Goal: Share content: Share content

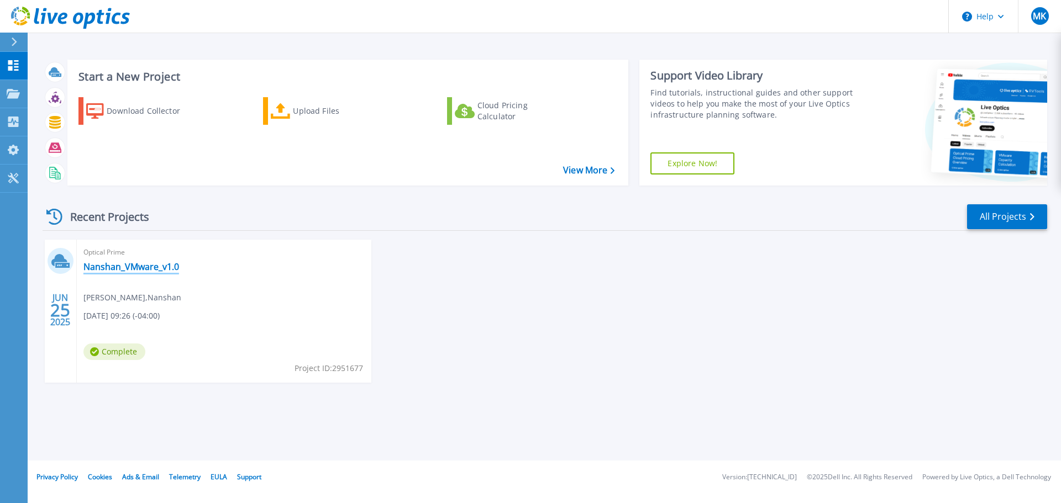
click at [116, 265] on link "Nanshan_VMware_v1.0" at bounding box center [131, 266] width 96 height 11
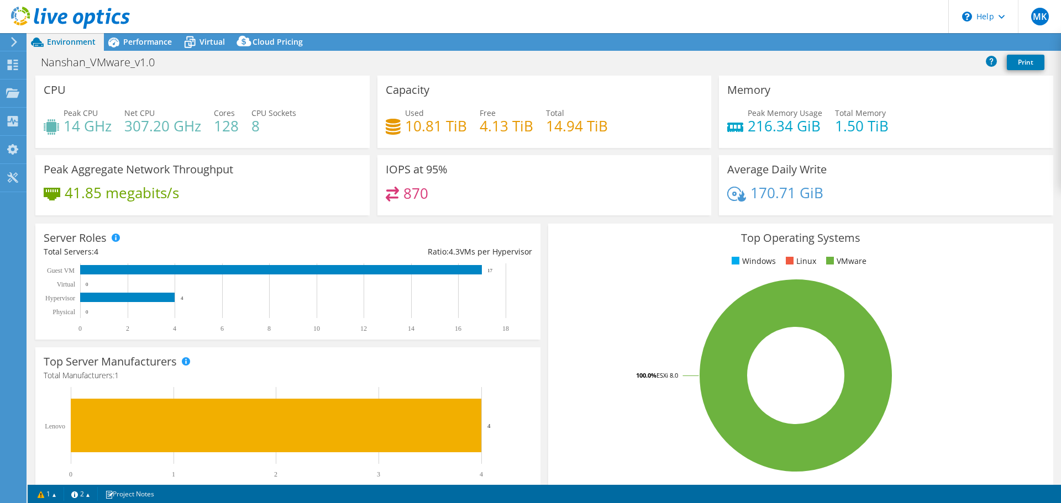
select select "USD"
select select "USWest"
click at [921, 41] on link "Share" at bounding box center [922, 42] width 45 height 17
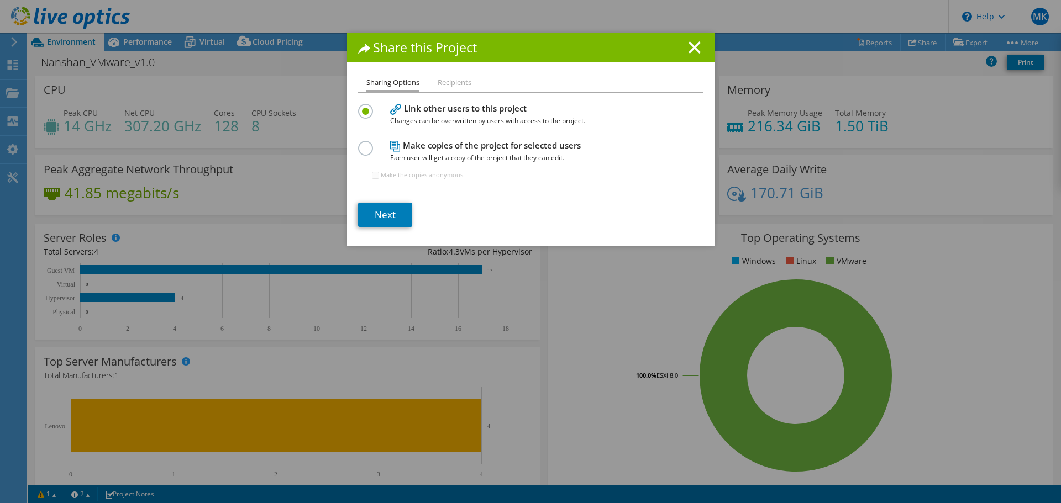
click at [362, 144] on label at bounding box center [367, 142] width 19 height 3
click at [0, 0] on input "radio" at bounding box center [0, 0] width 0 height 0
click at [455, 84] on li "Recipients" at bounding box center [455, 83] width 34 height 14
click at [381, 218] on link "Next" at bounding box center [385, 215] width 54 height 24
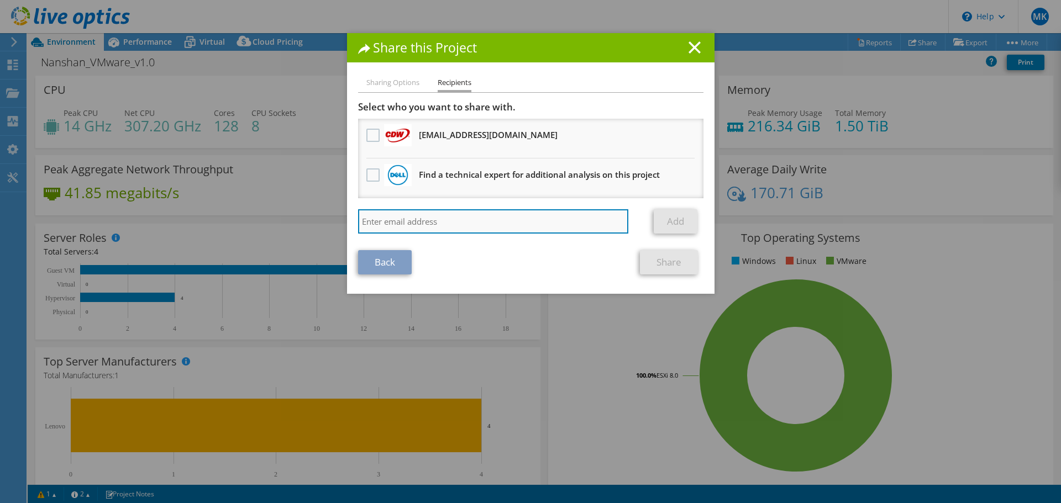
click at [412, 220] on input "search" at bounding box center [493, 221] width 271 height 24
type input "[EMAIL_ADDRESS][DOMAIN_NAME]"
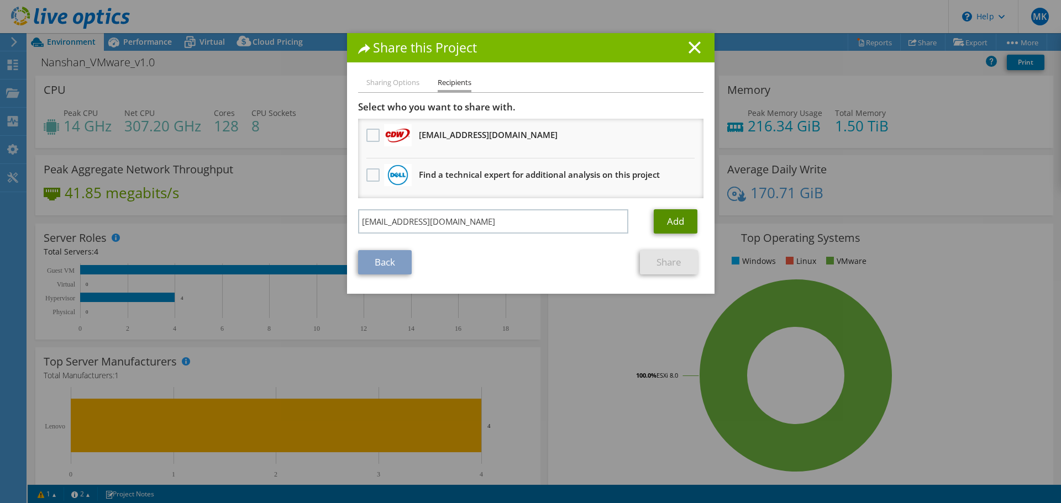
click at [677, 220] on link "Add" at bounding box center [676, 221] width 44 height 24
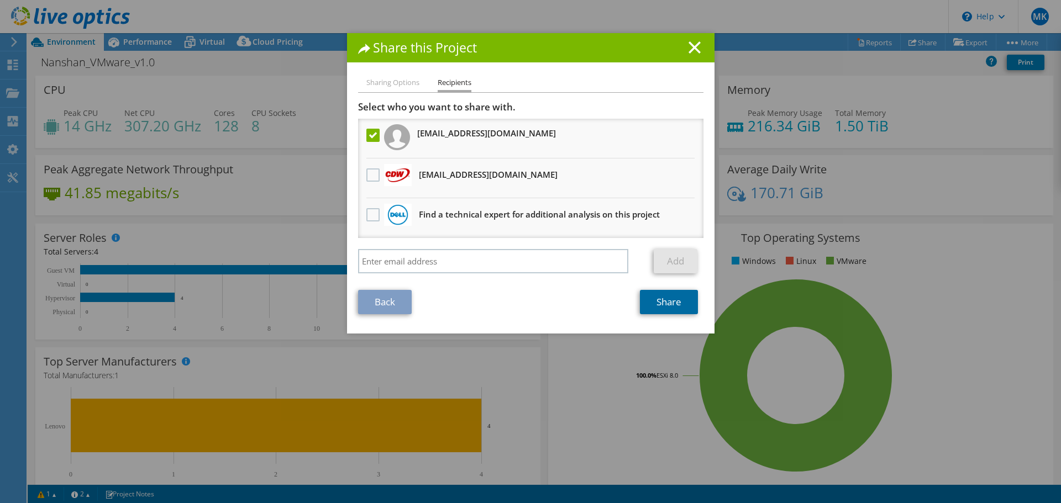
click at [665, 304] on link "Share" at bounding box center [669, 302] width 58 height 24
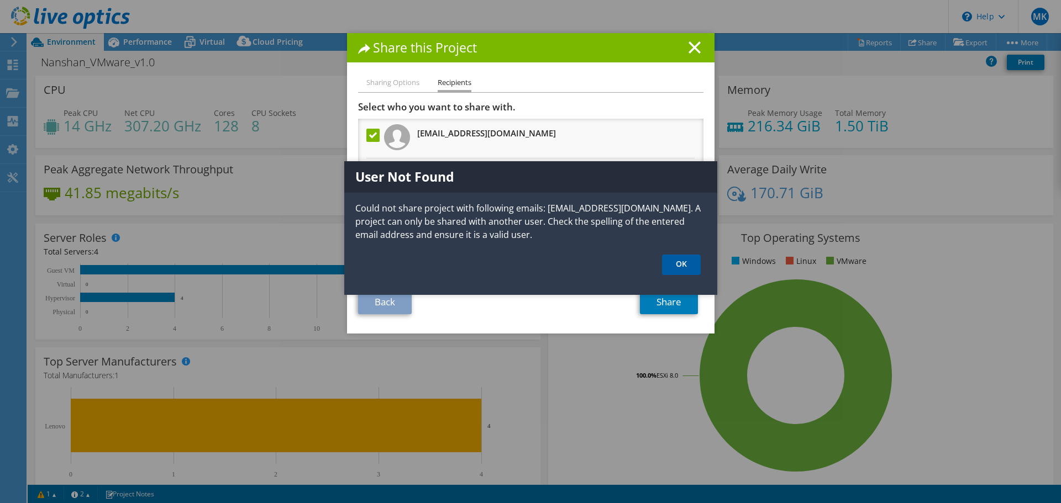
click at [675, 264] on link "OK" at bounding box center [681, 265] width 39 height 20
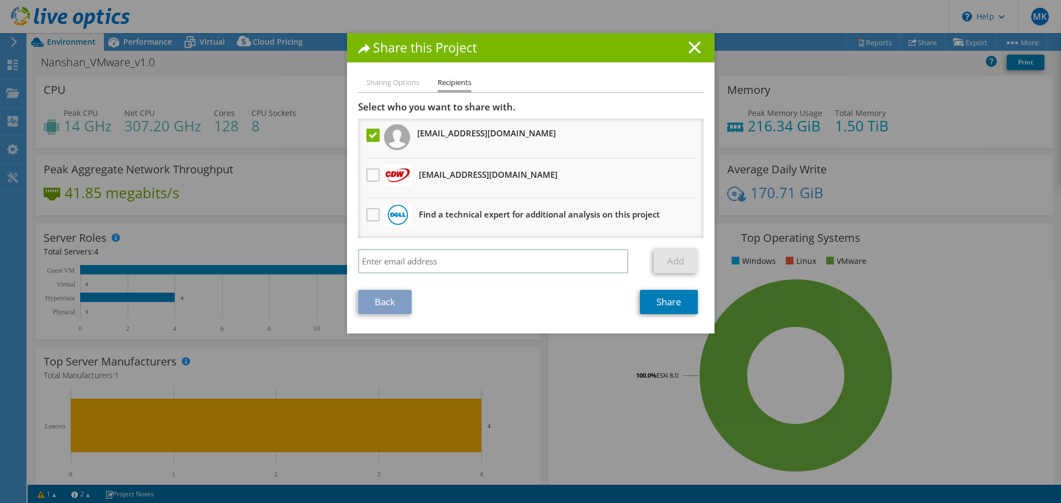
click at [381, 297] on link "Back" at bounding box center [385, 302] width 54 height 24
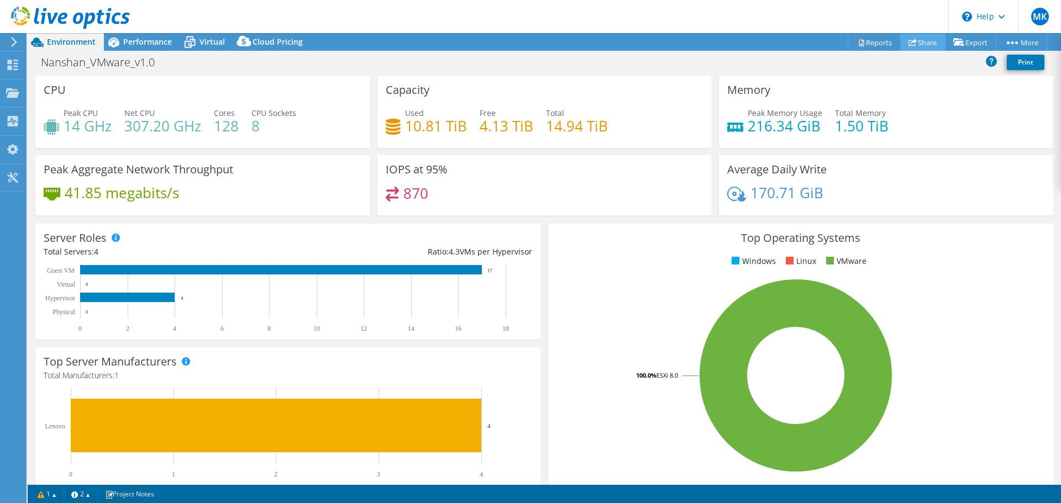
click at [921, 41] on link "Share" at bounding box center [922, 42] width 45 height 17
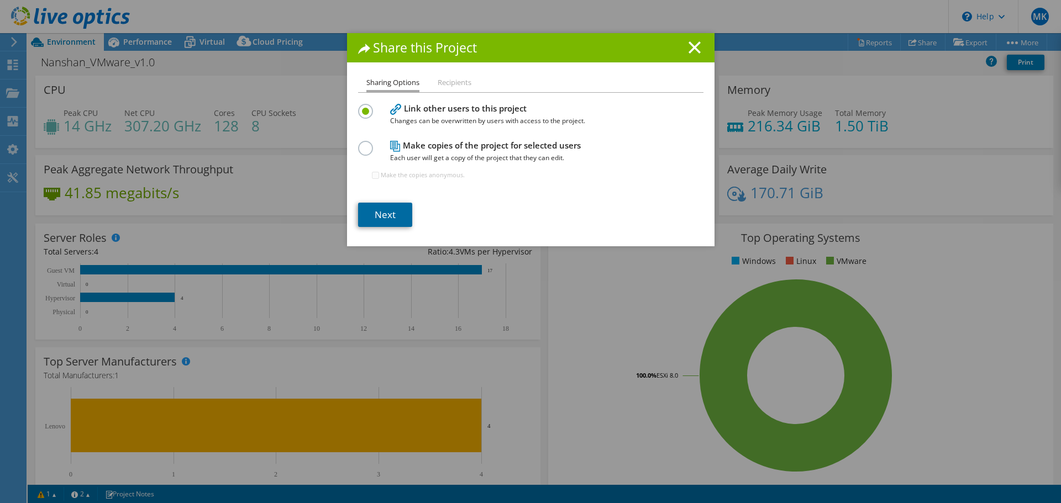
click at [386, 219] on link "Next" at bounding box center [385, 215] width 54 height 24
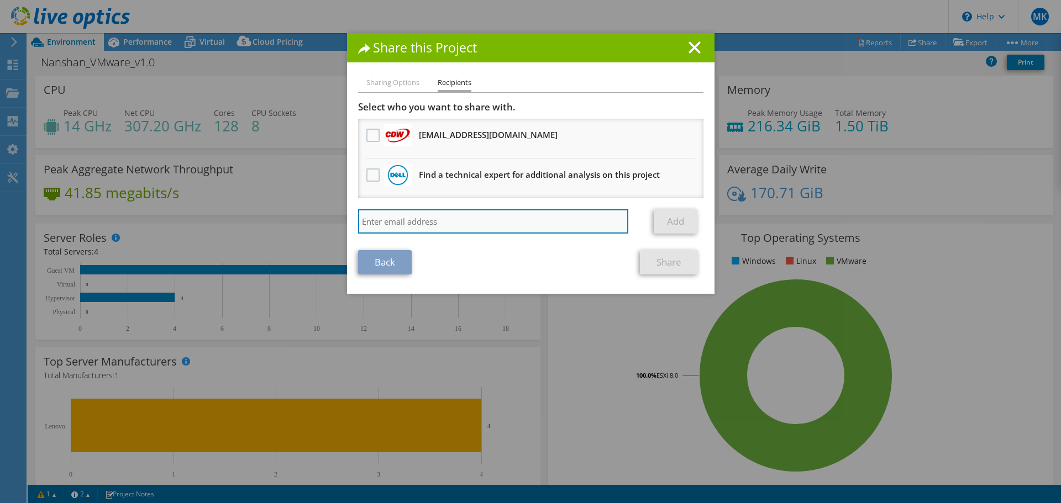
click at [416, 214] on input "search" at bounding box center [493, 221] width 271 height 24
type input "jjenkins@scalecomputing.com"
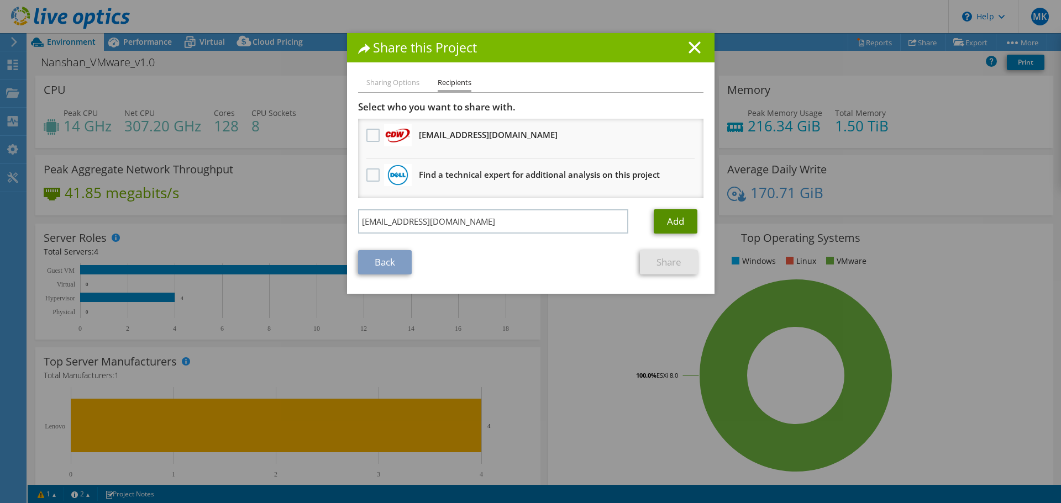
click at [685, 220] on link "Add" at bounding box center [676, 221] width 44 height 24
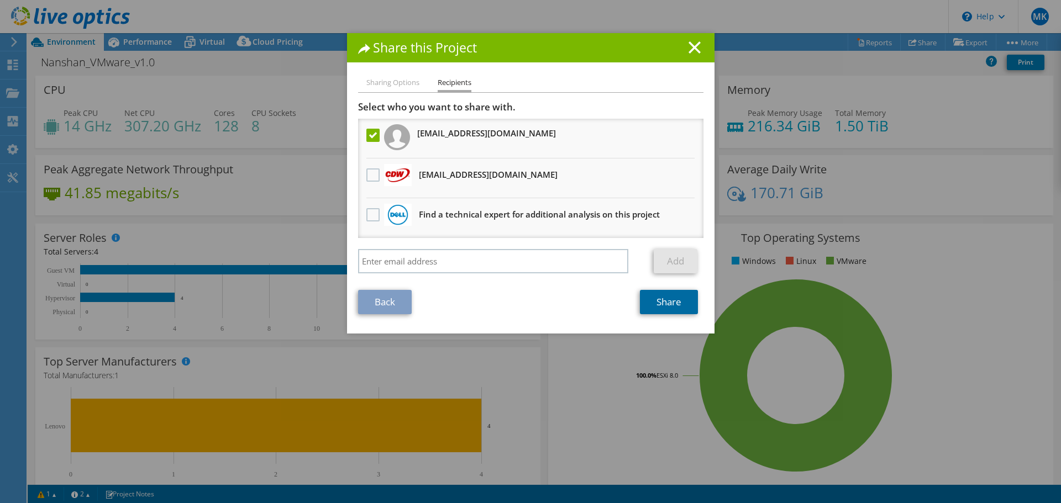
click at [652, 298] on link "Share" at bounding box center [669, 302] width 58 height 24
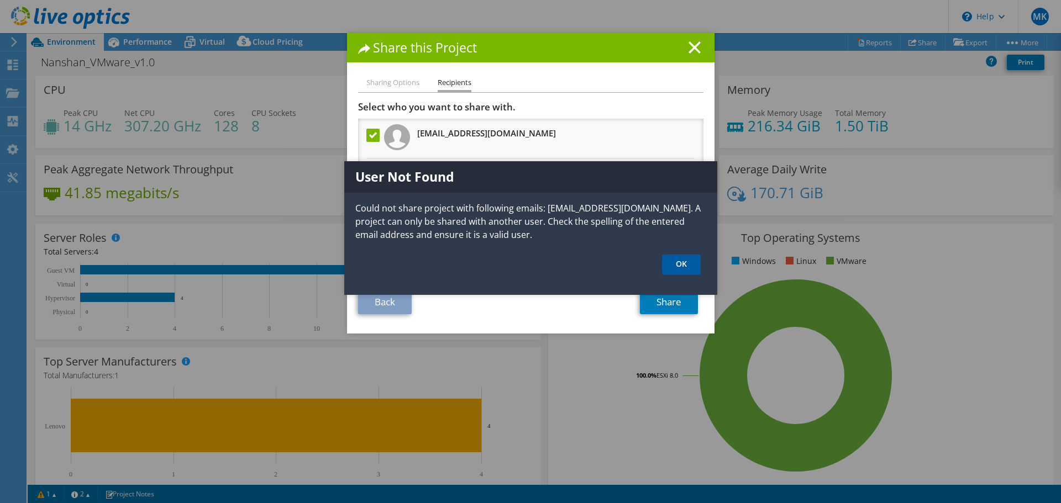
click at [678, 260] on link "OK" at bounding box center [681, 265] width 39 height 20
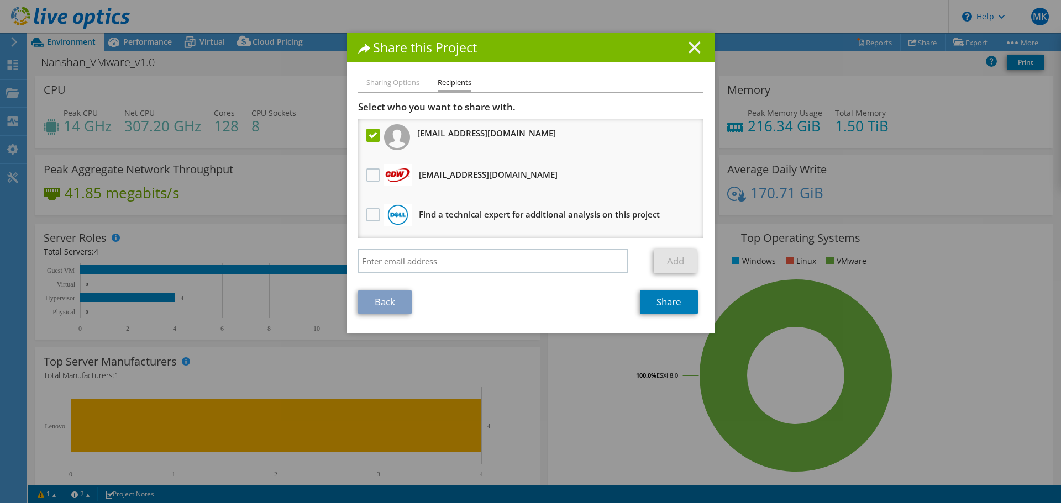
click at [689, 49] on line at bounding box center [694, 47] width 11 height 11
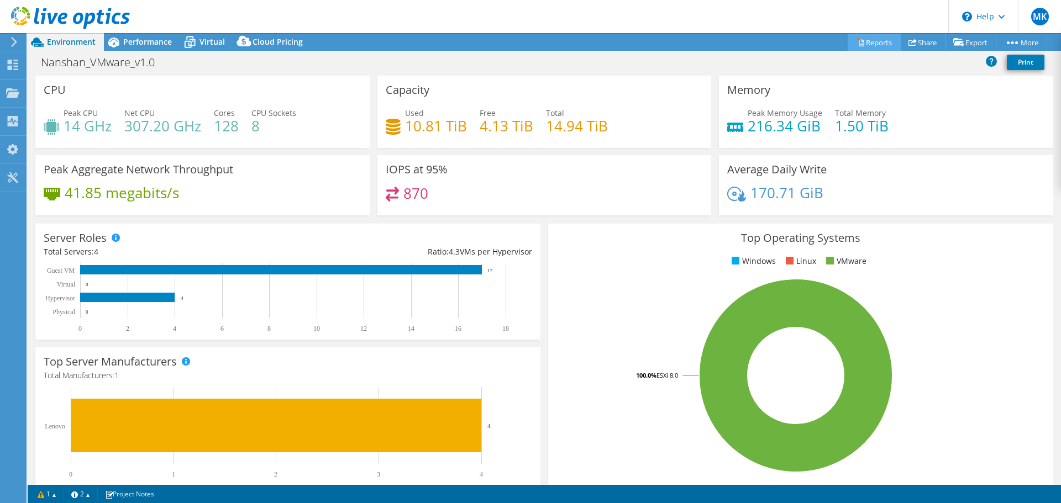
click at [859, 46] on icon at bounding box center [861, 43] width 5 height 7
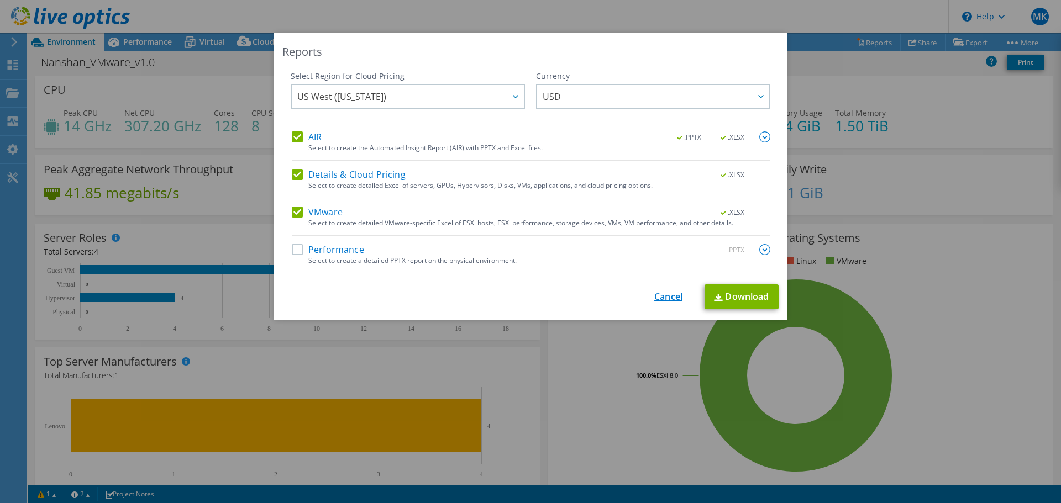
click at [658, 296] on link "Cancel" at bounding box center [668, 297] width 28 height 10
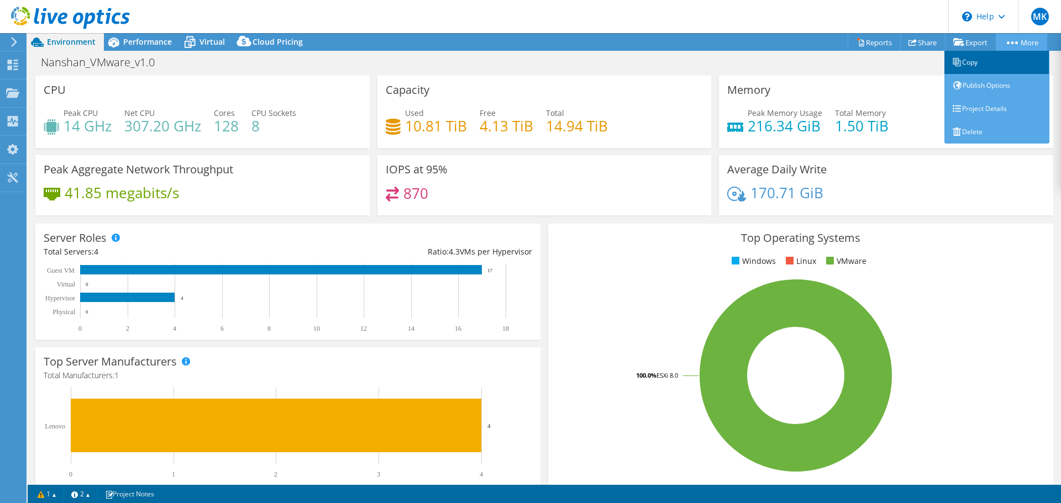
click at [970, 65] on link "Copy" at bounding box center [996, 62] width 105 height 23
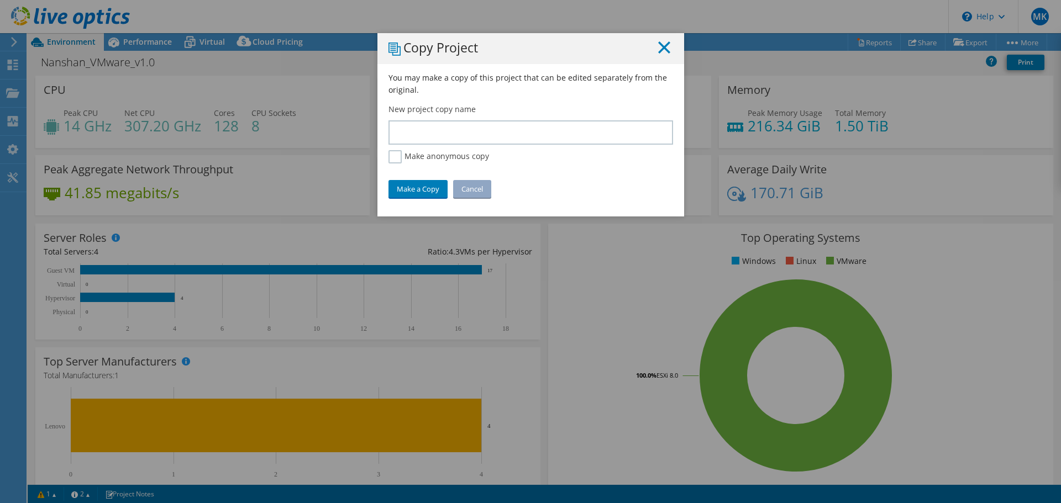
click at [665, 46] on icon at bounding box center [664, 47] width 12 height 12
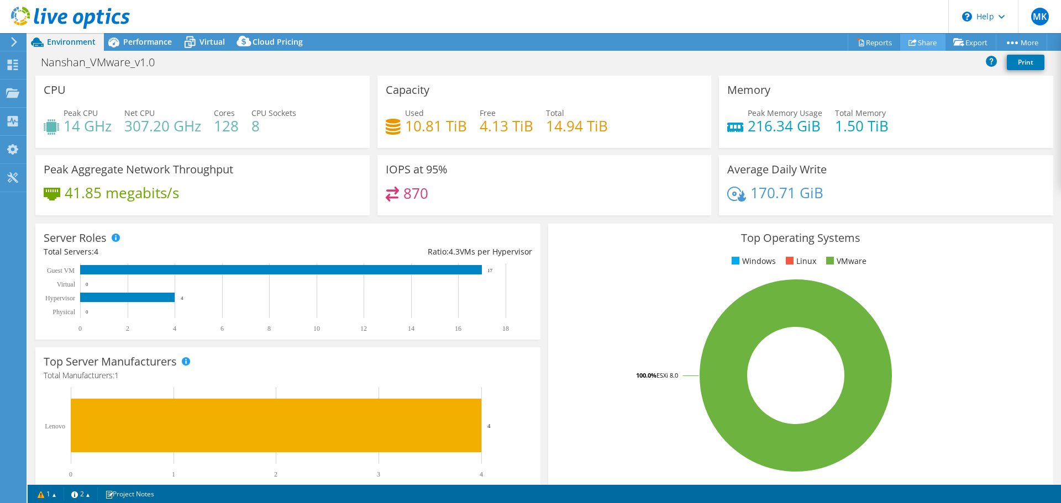
click at [921, 44] on link "Share" at bounding box center [922, 42] width 45 height 17
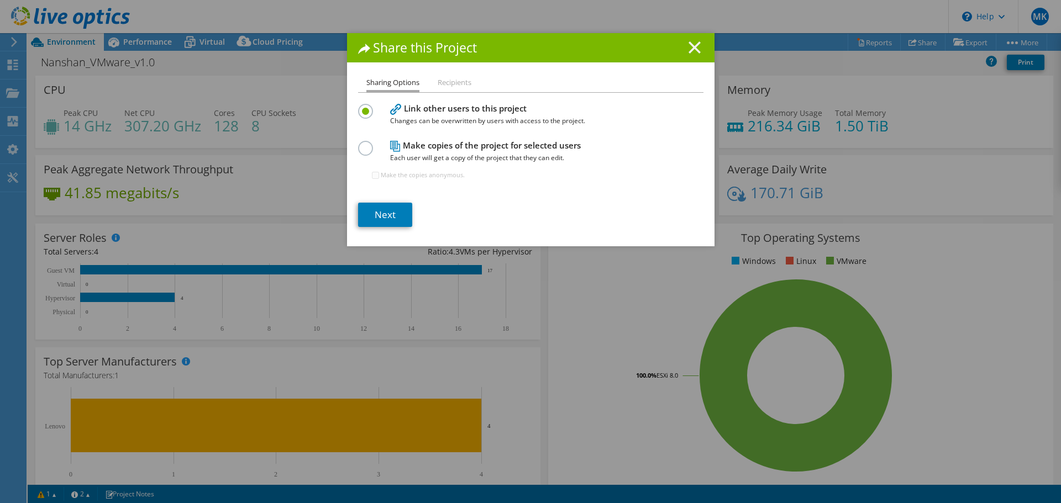
click at [691, 46] on line at bounding box center [694, 47] width 11 height 11
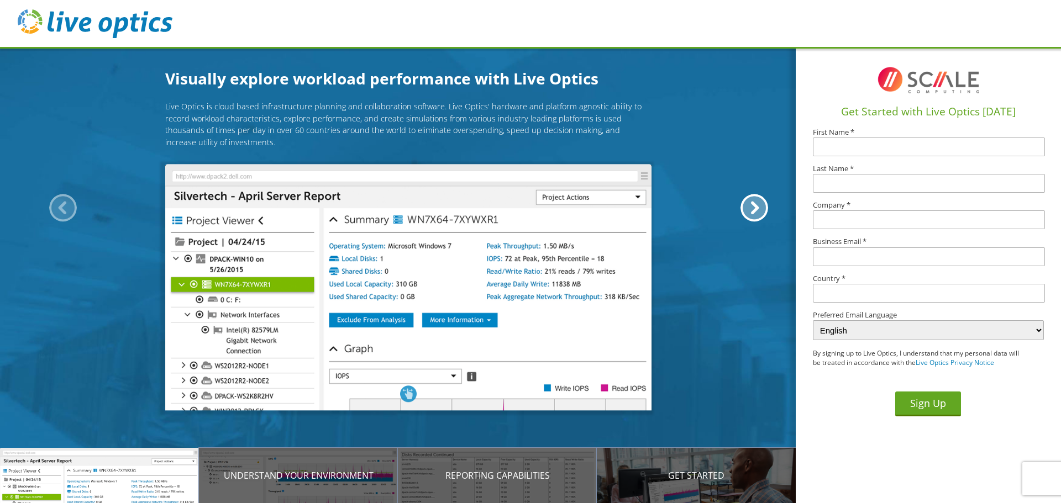
click at [880, 146] on input "text" at bounding box center [929, 147] width 232 height 19
type input "Michael"
type input "Krebs"
type input "raven_mike1496@yahoo.com"
type input "United States"
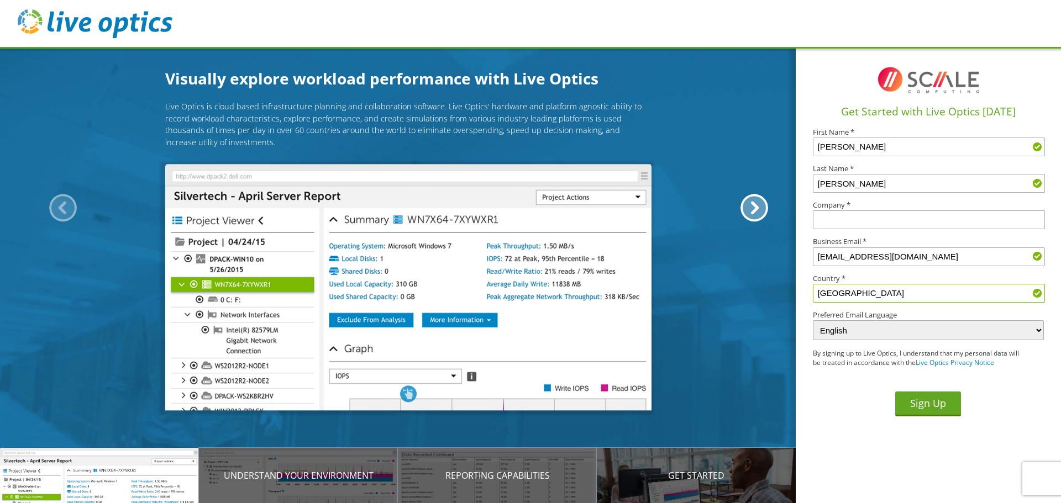
click at [880, 219] on input "text" at bounding box center [929, 220] width 232 height 19
type input "Nanshan America AAT"
drag, startPoint x: 954, startPoint y: 253, endPoint x: 782, endPoint y: 259, distance: 172.5
click at [782, 259] on div "Visually explore workload performance with Live Optics Live Optics is cloud bas…" at bounding box center [530, 251] width 1061 height 503
type input "[PERSON_NAME][EMAIL_ADDRESS][PERSON_NAME][DOMAIN_NAME]"
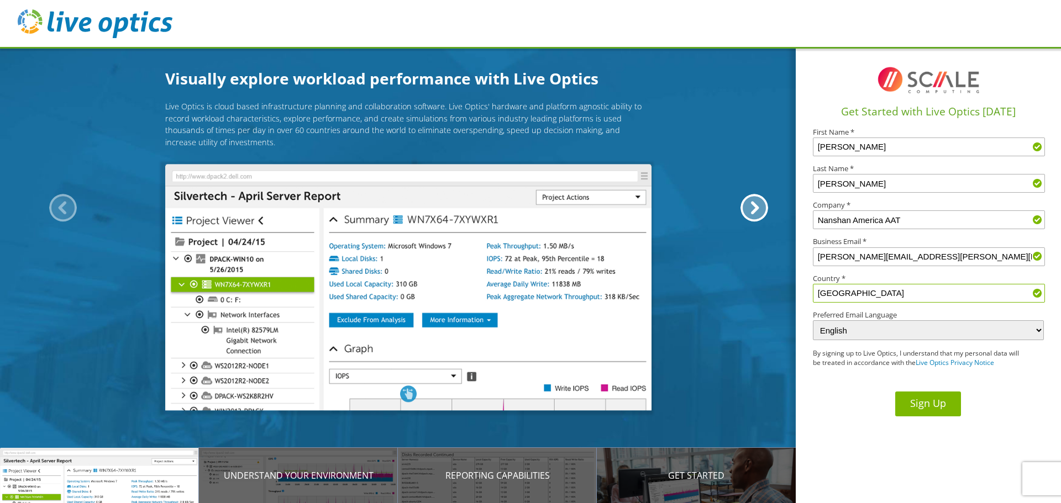
click at [932, 406] on button "Sign Up" at bounding box center [928, 404] width 66 height 25
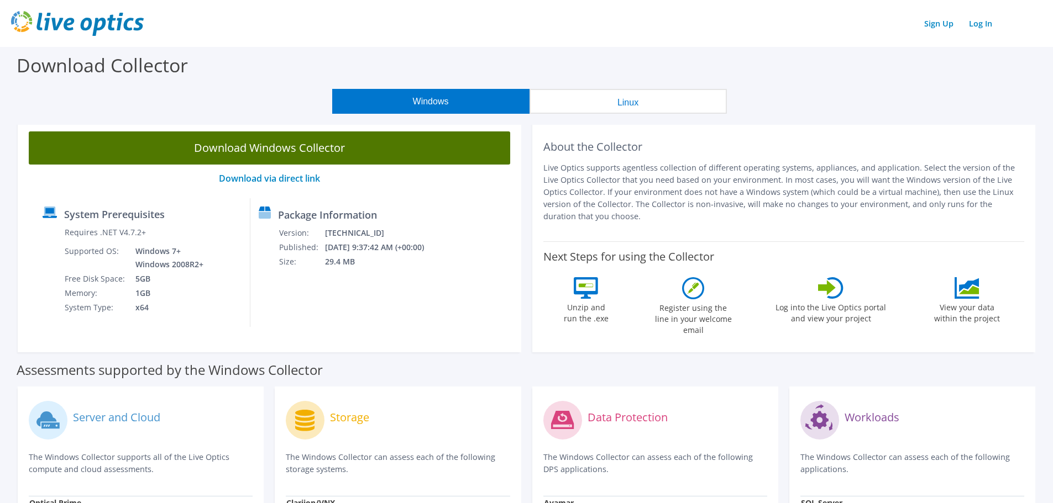
click at [304, 152] on link "Download Windows Collector" at bounding box center [269, 148] width 481 height 33
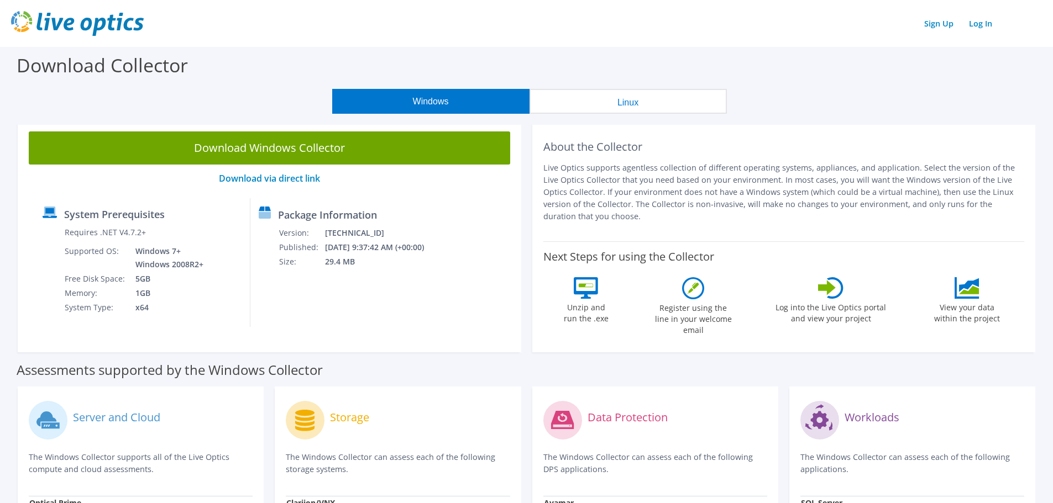
click at [804, 160] on div "About the Collector Live Optics supports agentless collection of different oper…" at bounding box center [783, 181] width 481 height 99
click at [980, 27] on link "Log In" at bounding box center [980, 23] width 34 height 16
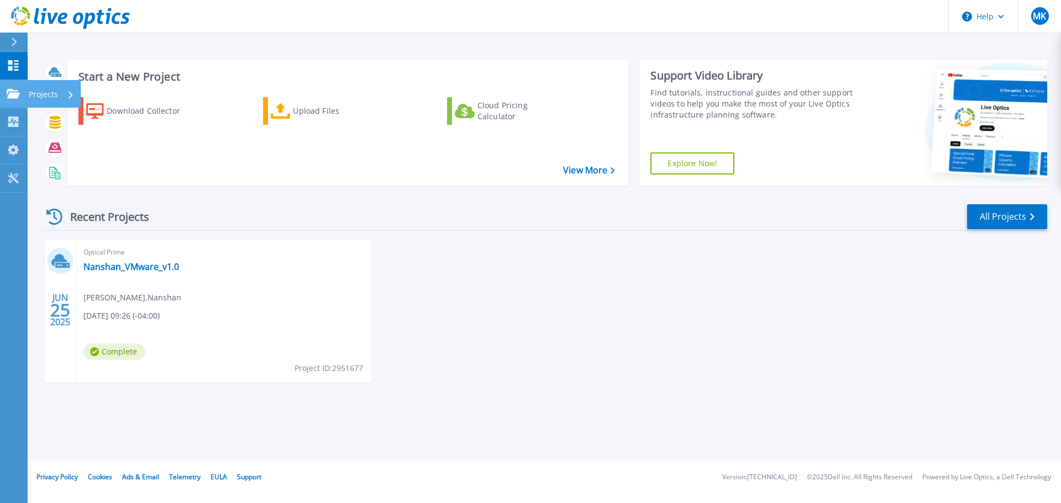
click at [55, 94] on p "Projects" at bounding box center [43, 94] width 29 height 29
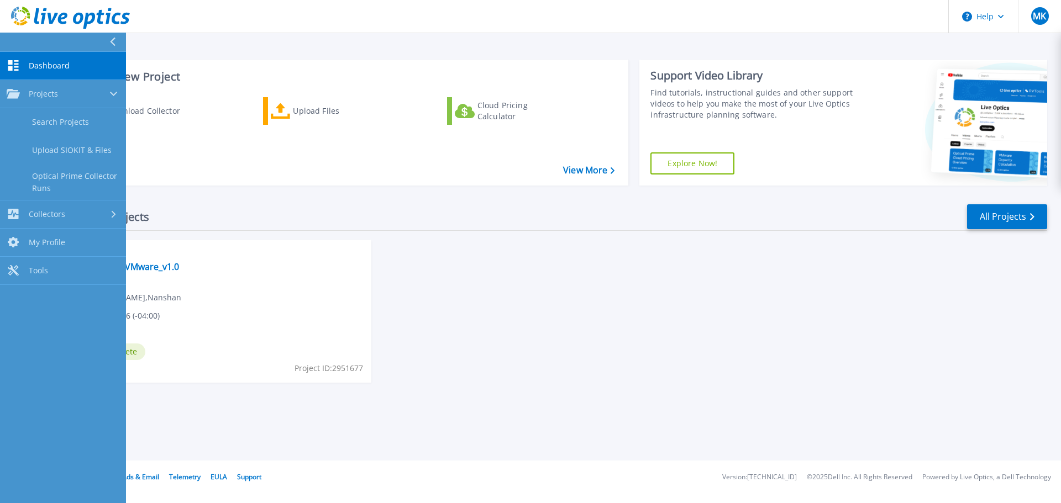
click at [321, 220] on div "Recent Projects All Projects" at bounding box center [545, 217] width 1005 height 28
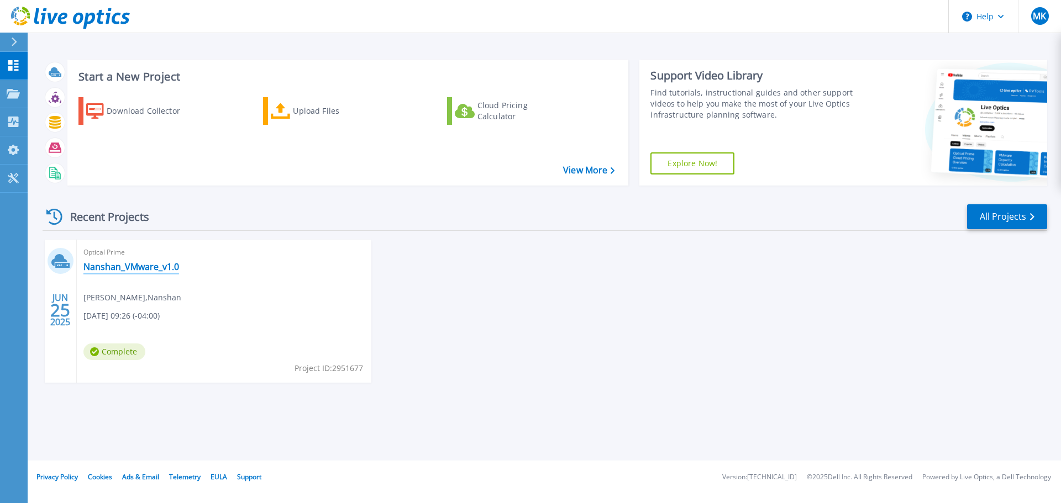
click at [134, 265] on link "Nanshan_VMware_v1.0" at bounding box center [131, 266] width 96 height 11
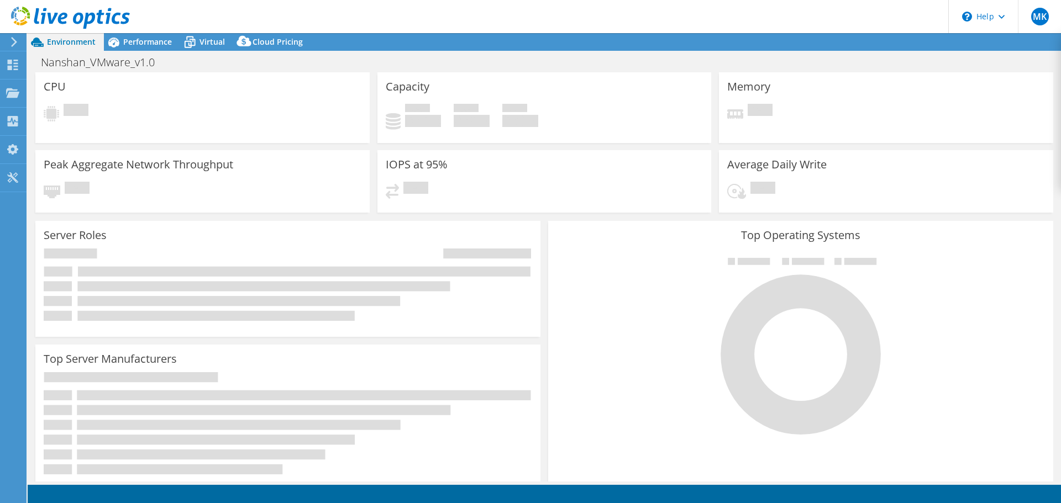
select select "USWest"
select select "USD"
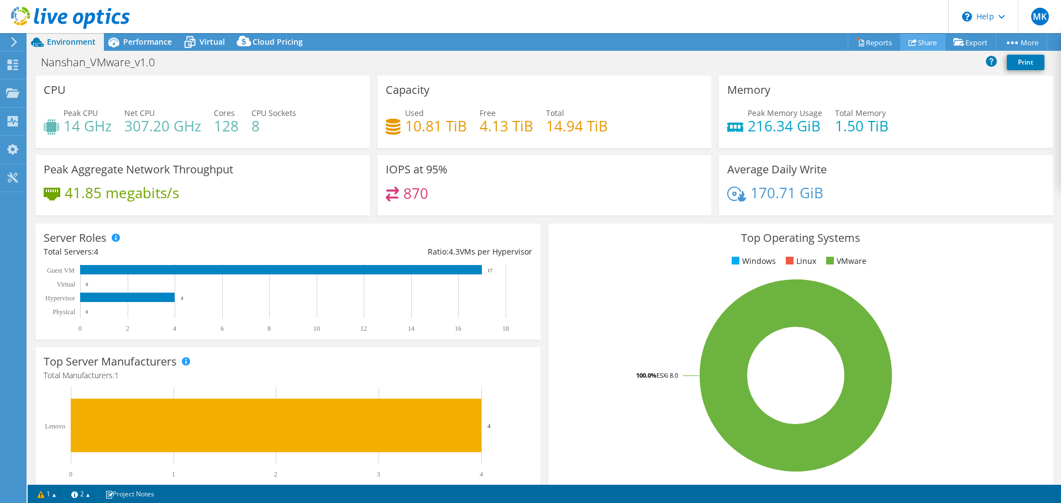
click at [913, 46] on link "Share" at bounding box center [922, 42] width 45 height 17
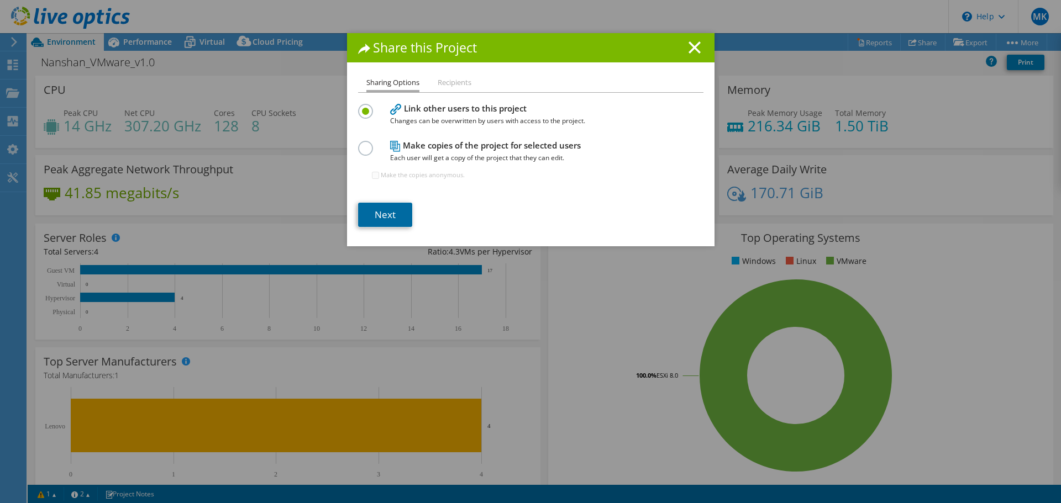
click at [376, 210] on link "Next" at bounding box center [385, 215] width 54 height 24
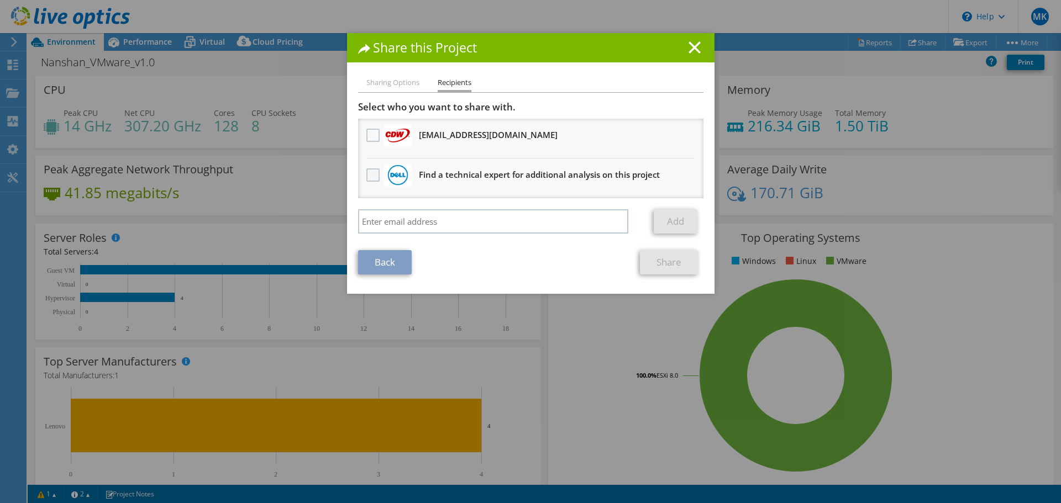
click at [370, 175] on label at bounding box center [374, 175] width 16 height 13
click at [0, 0] on input "checkbox" at bounding box center [0, 0] width 0 height 0
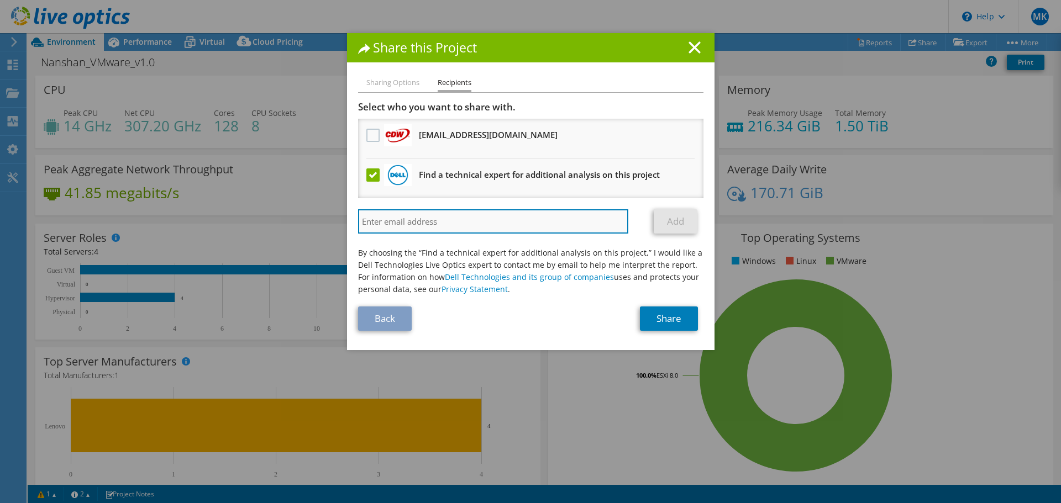
click at [466, 221] on input "search" at bounding box center [493, 221] width 271 height 24
type input "jjenkins@scalecomputing.com"
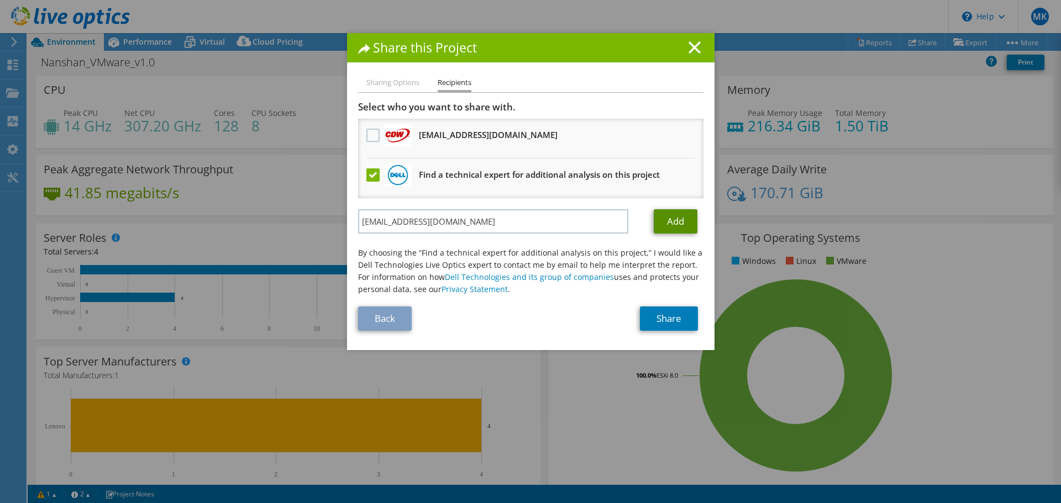
click at [669, 225] on link "Add" at bounding box center [676, 221] width 44 height 24
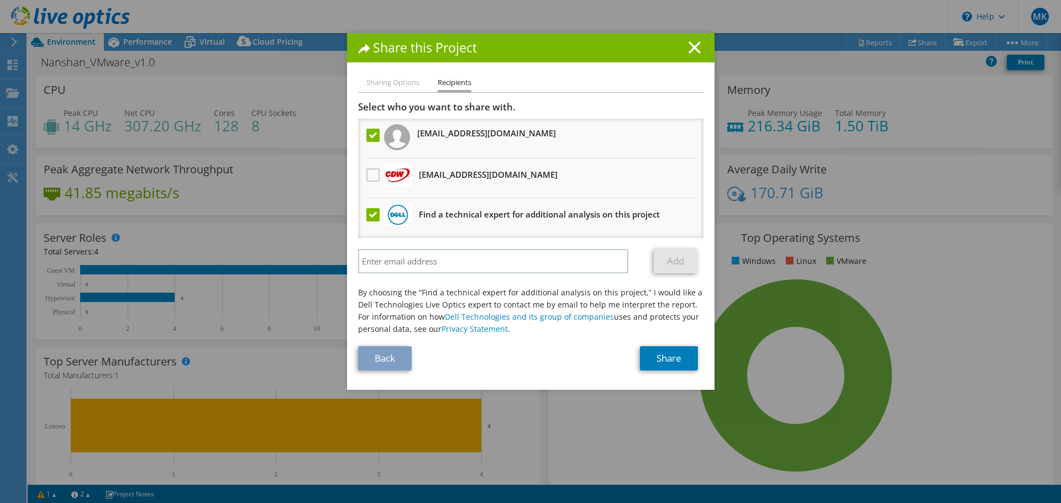
click at [370, 214] on label at bounding box center [374, 214] width 16 height 13
click at [0, 0] on input "checkbox" at bounding box center [0, 0] width 0 height 0
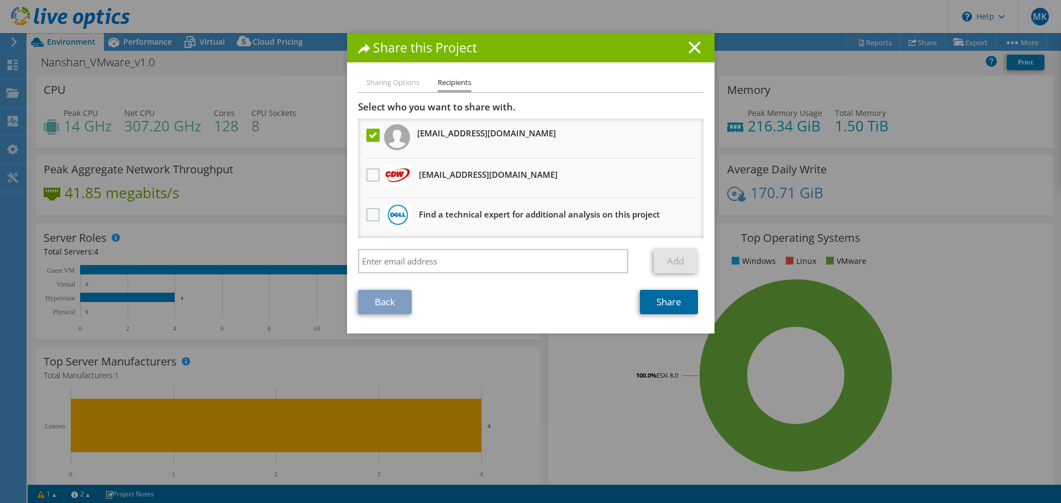
click at [664, 301] on link "Share" at bounding box center [669, 302] width 58 height 24
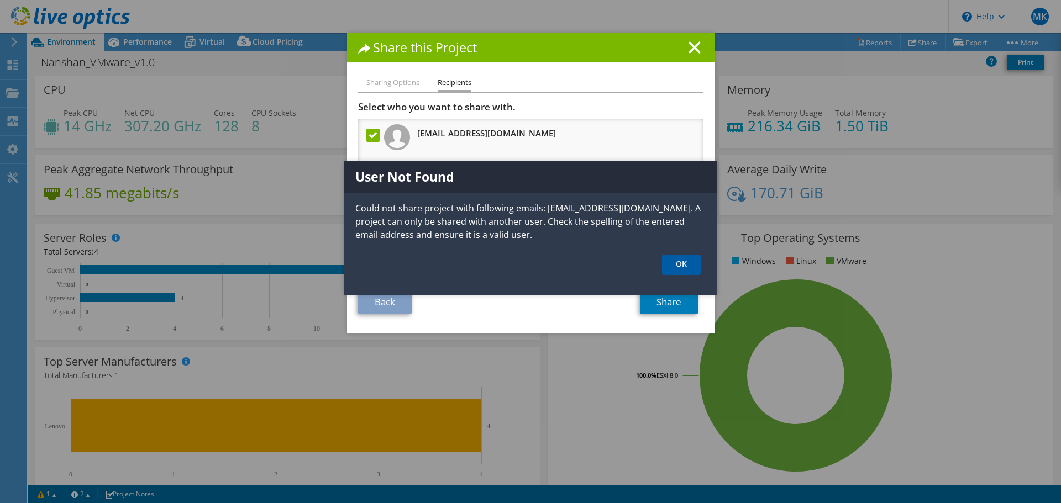
click at [683, 265] on link "OK" at bounding box center [681, 265] width 39 height 20
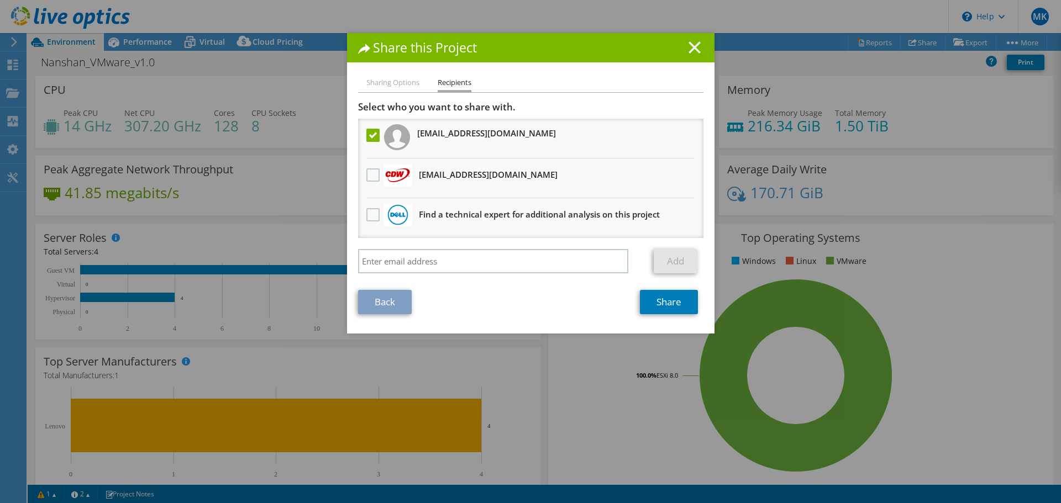
click at [689, 47] on icon at bounding box center [695, 47] width 12 height 12
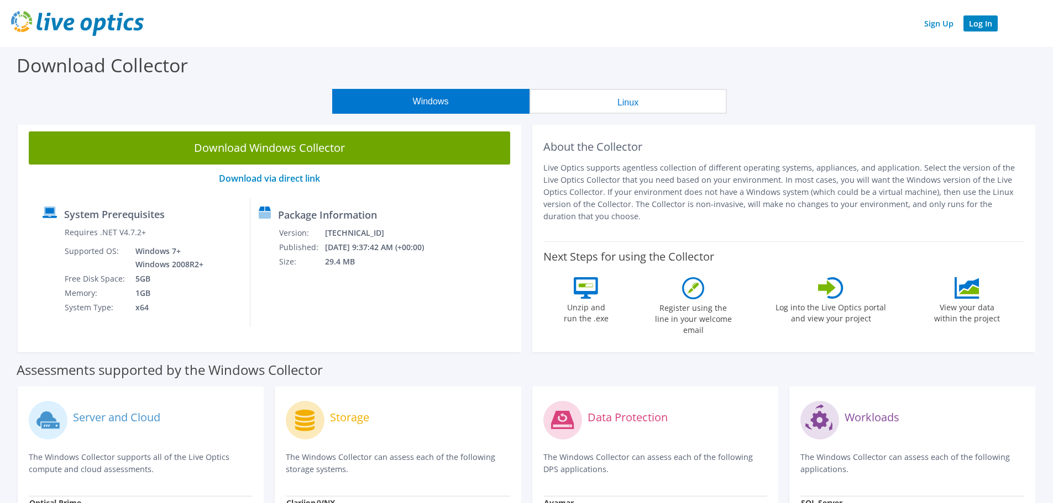
click at [985, 17] on link "Log In" at bounding box center [980, 23] width 34 height 16
click at [982, 21] on link "Log In" at bounding box center [980, 23] width 34 height 16
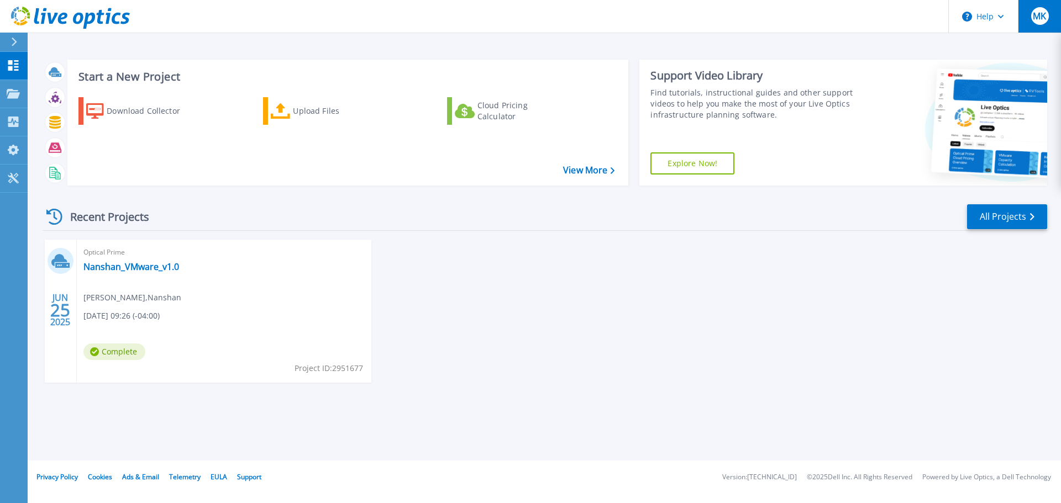
click at [1032, 16] on div "MK" at bounding box center [1040, 16] width 18 height 18
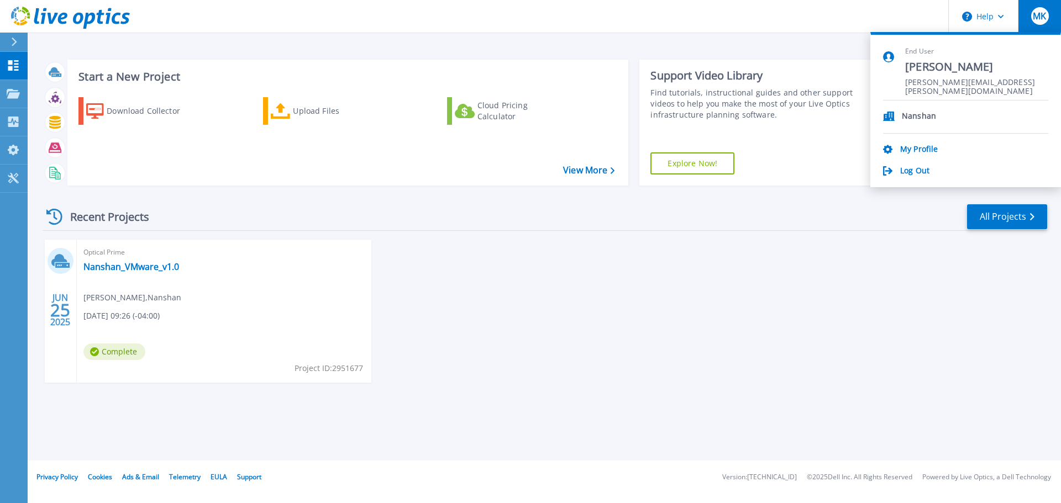
click at [787, 35] on div "Start a New Project Download Collector Upload Files Cloud Pricing Calculator Vi…" at bounding box center [544, 230] width 1033 height 461
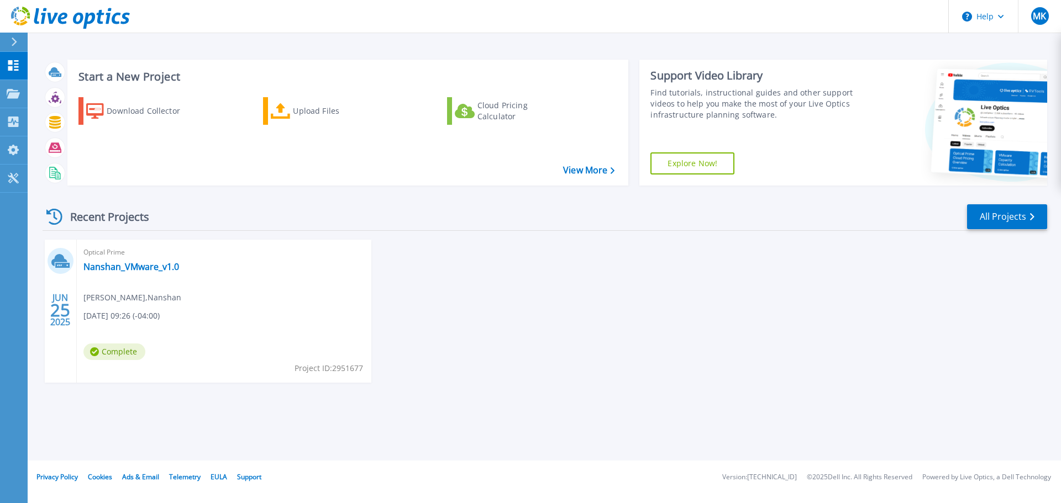
click at [135, 304] on div "Optical Prime Nanshan_VMware_v1.0 [PERSON_NAME] [DATE] 09:26 (-04:00) Complete …" at bounding box center [224, 311] width 295 height 143
click at [122, 267] on link "Nanshan_VMware_v1.0" at bounding box center [131, 266] width 96 height 11
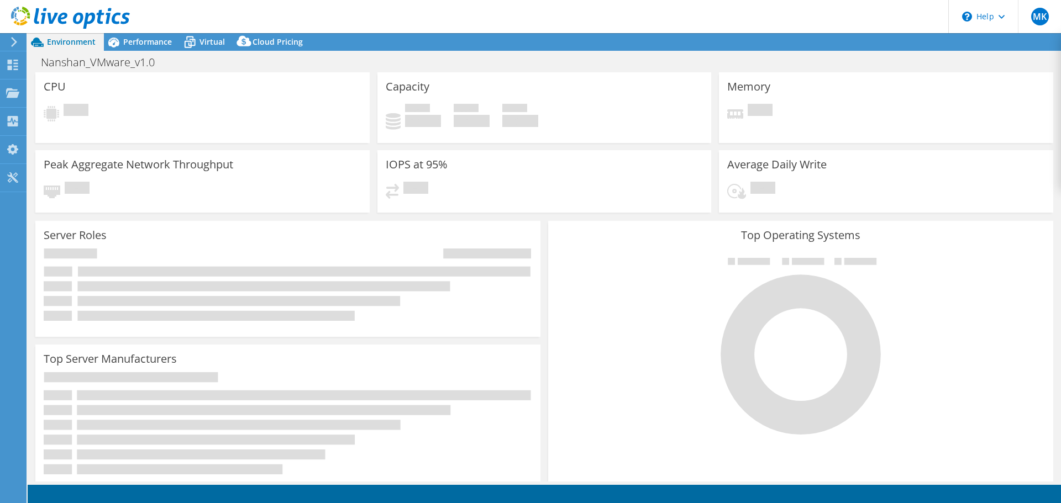
select select "USWest"
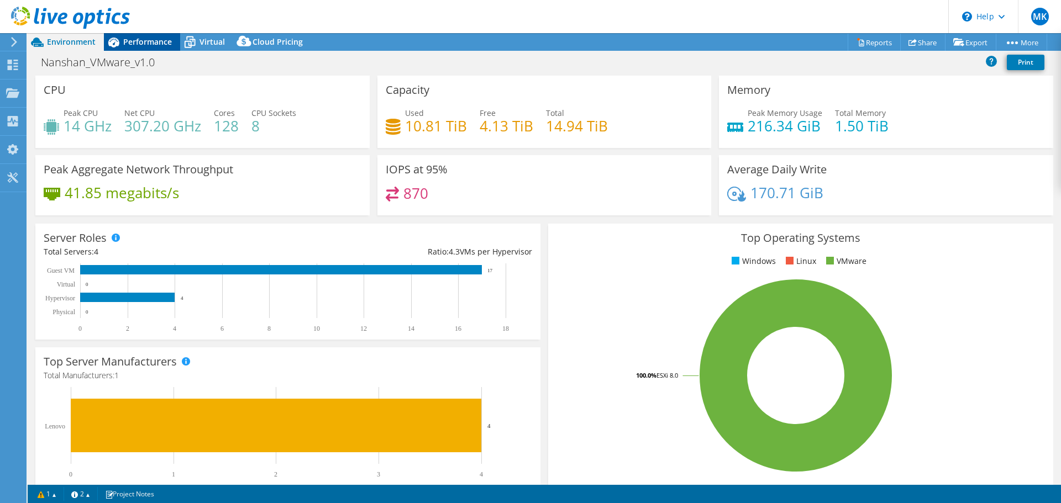
click at [148, 40] on span "Performance" at bounding box center [147, 41] width 49 height 10
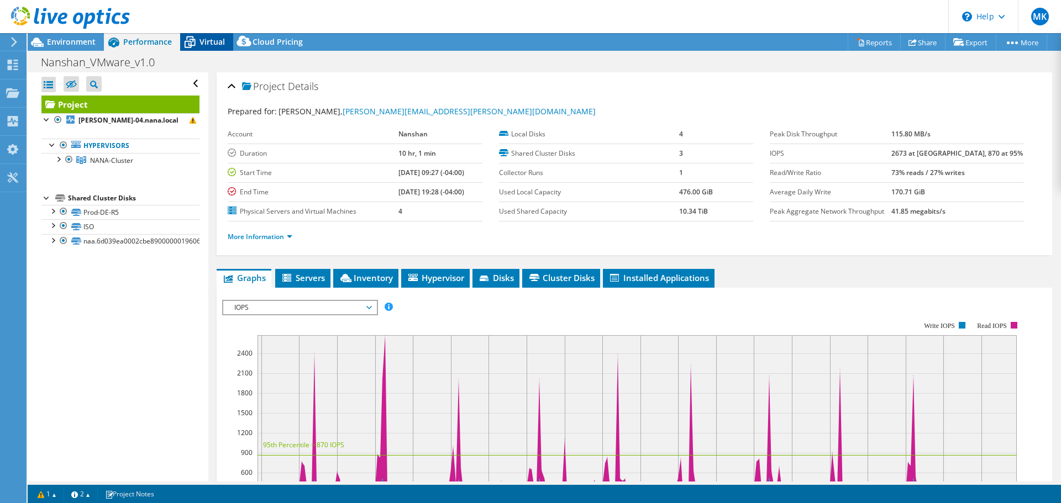
click at [208, 40] on span "Virtual" at bounding box center [211, 41] width 25 height 10
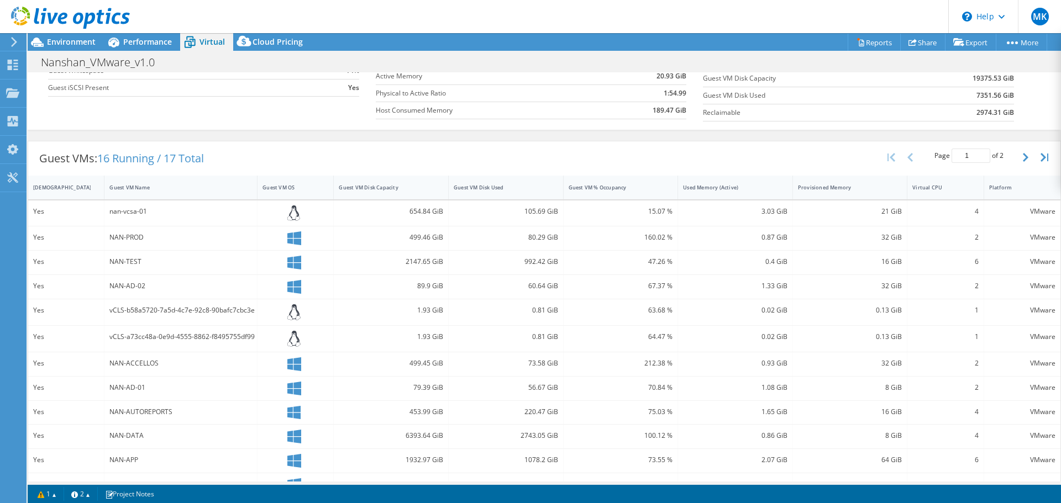
scroll to position [80, 0]
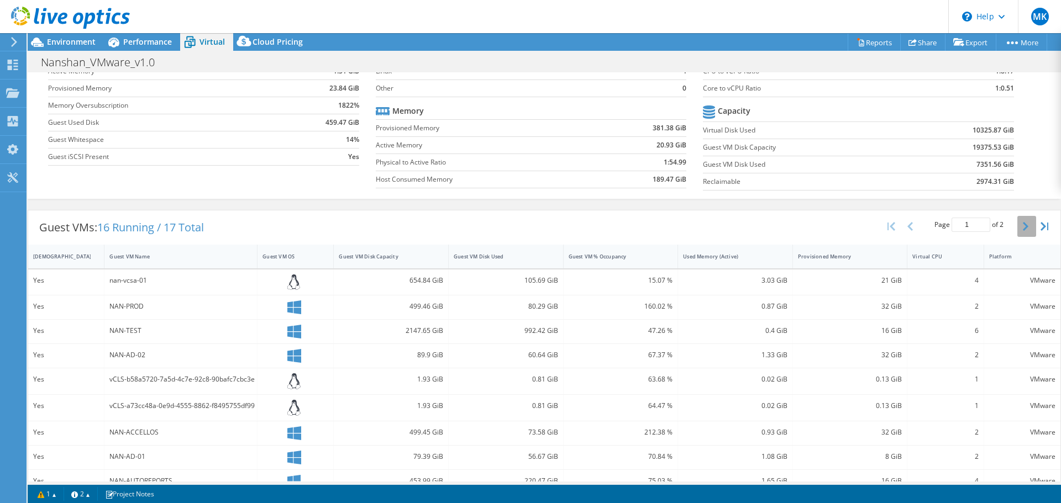
click at [1017, 229] on button "button" at bounding box center [1026, 226] width 19 height 21
type input "2"
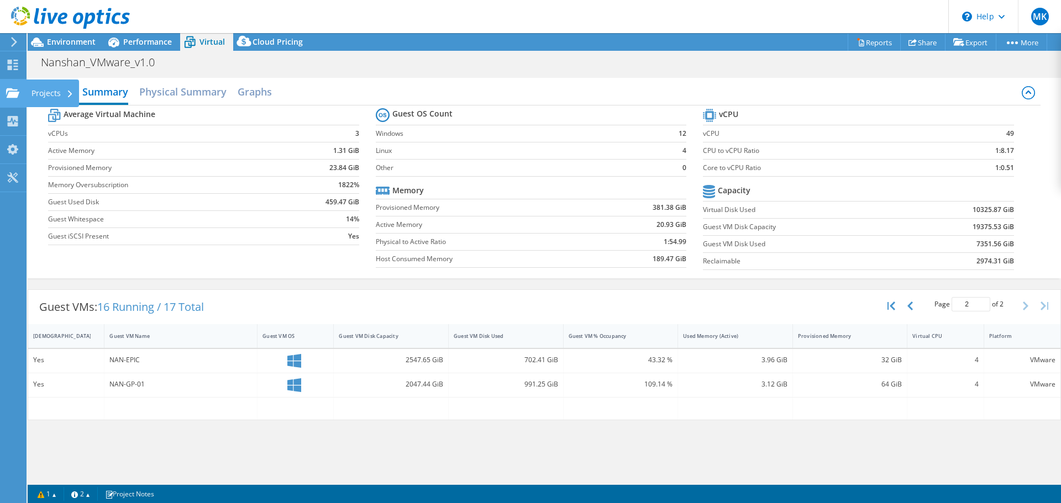
click at [8, 94] on use at bounding box center [12, 92] width 13 height 9
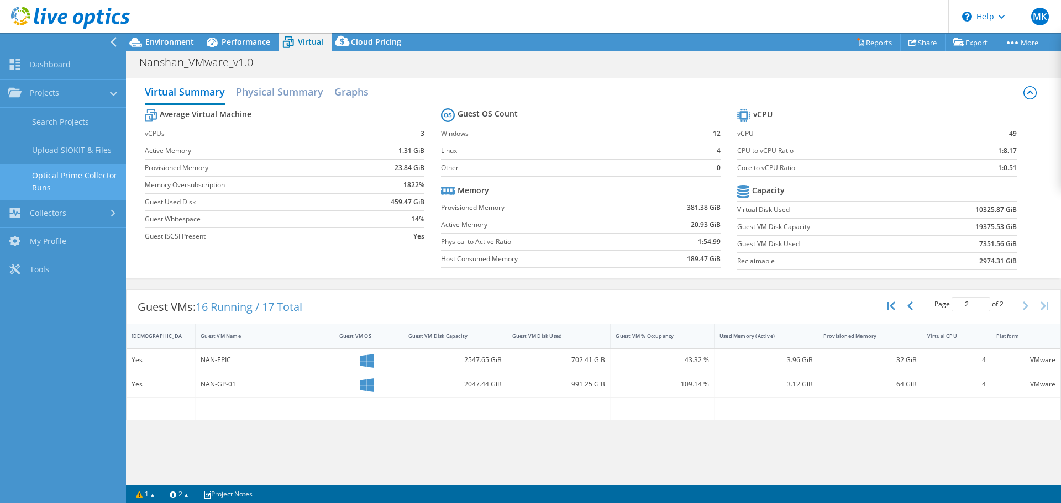
click at [68, 178] on link "Optical Prime Collector Runs" at bounding box center [63, 181] width 126 height 35
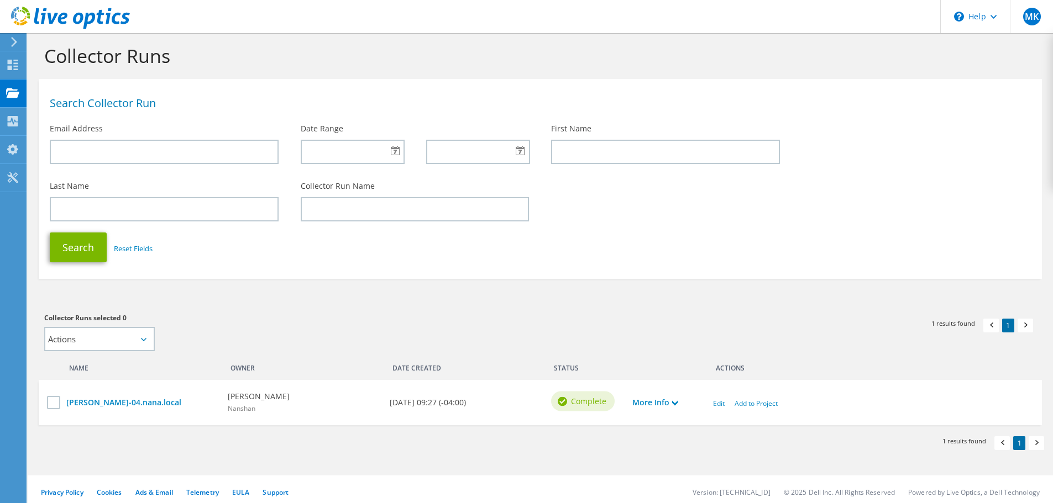
scroll to position [13, 0]
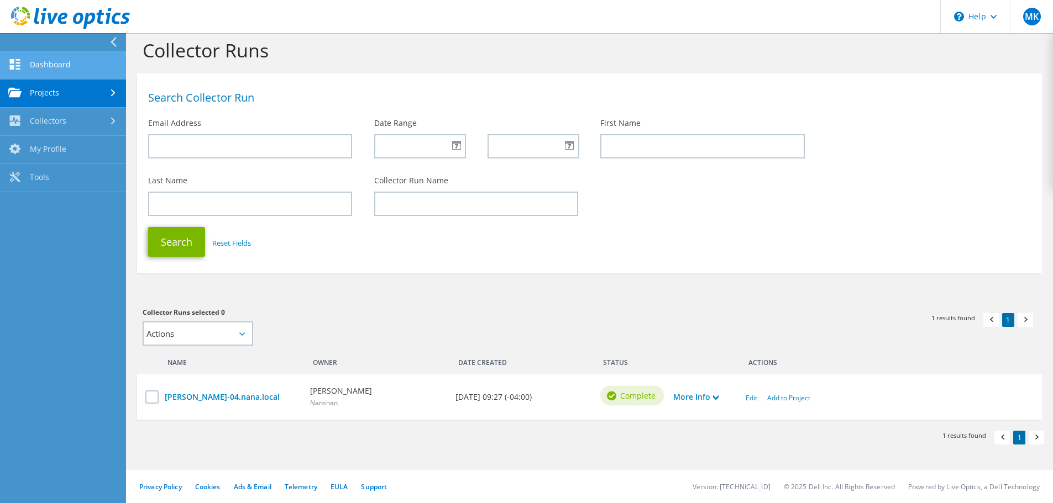
click at [65, 60] on link "Dashboard" at bounding box center [63, 65] width 126 height 28
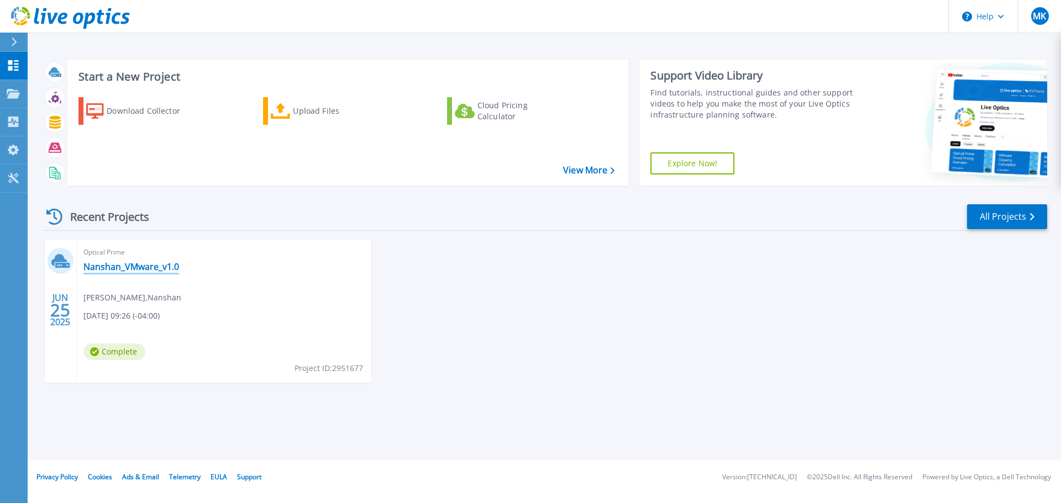
click at [143, 263] on link "Nanshan_VMware_v1.0" at bounding box center [131, 266] width 96 height 11
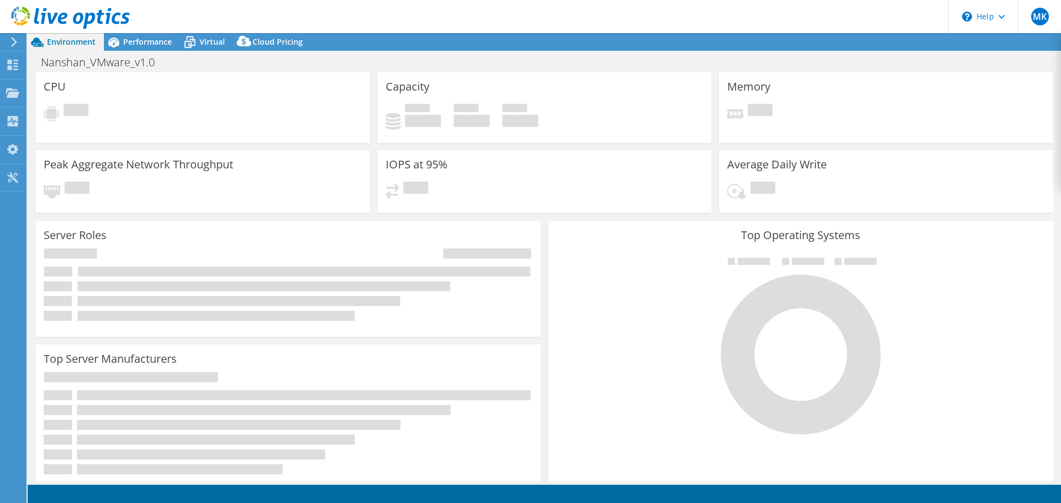
select select "USWest"
select select "USD"
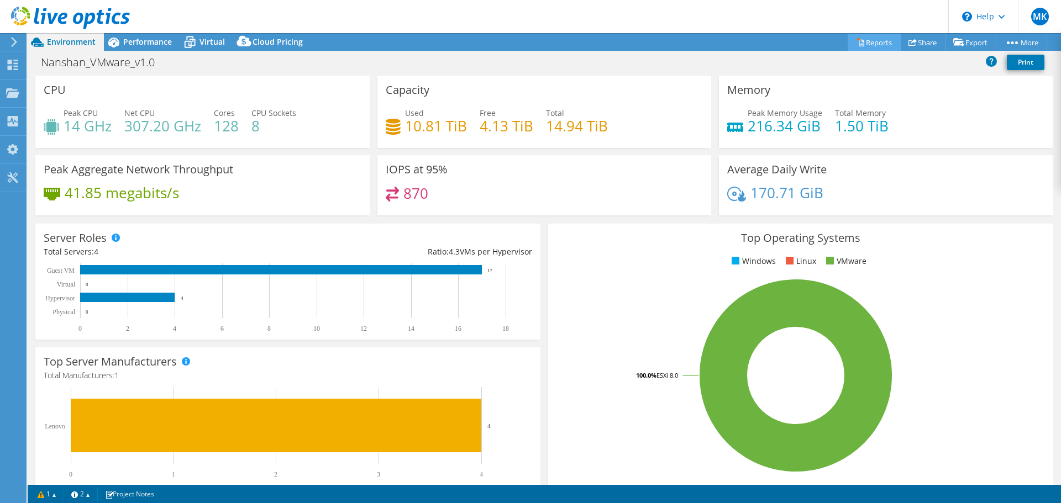
click at [865, 46] on link "Reports" at bounding box center [874, 42] width 53 height 17
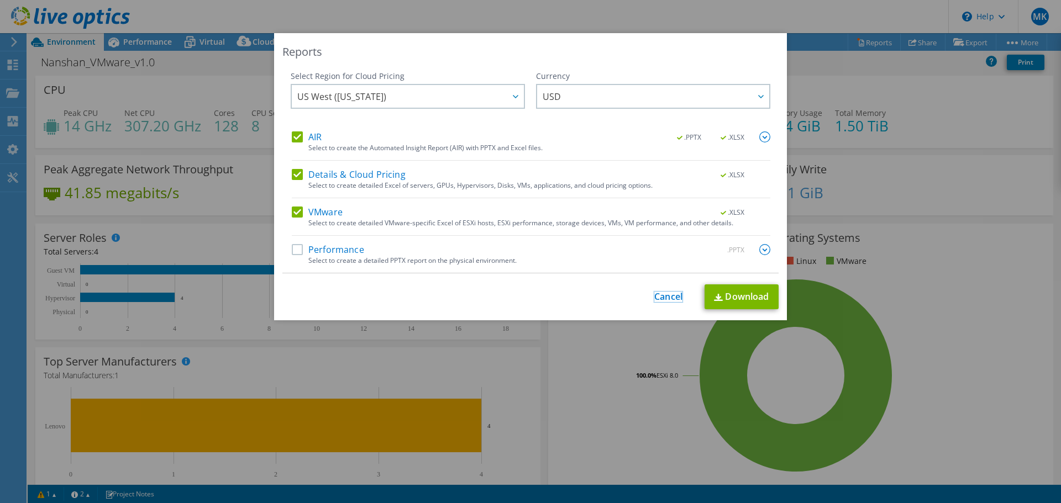
click at [654, 295] on link "Cancel" at bounding box center [668, 297] width 28 height 10
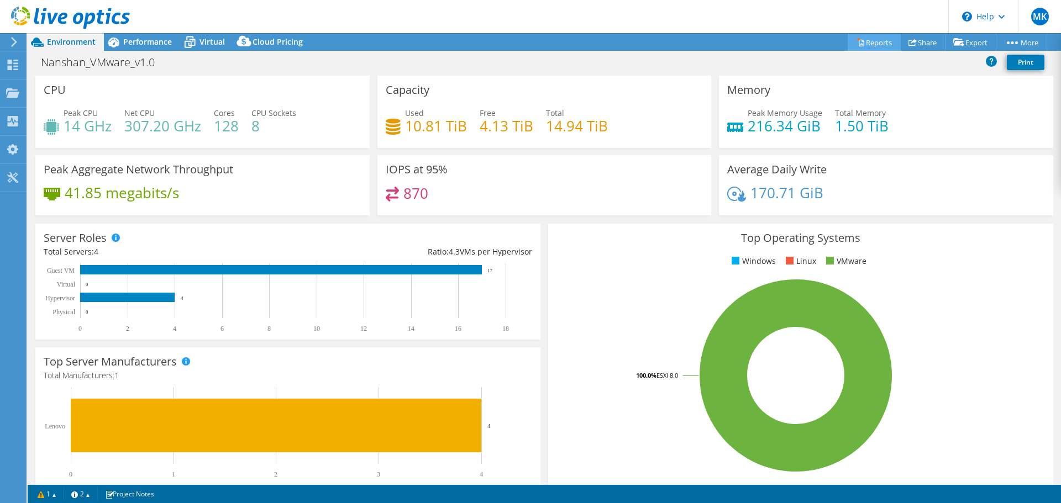
click at [869, 43] on link "Reports" at bounding box center [874, 42] width 53 height 17
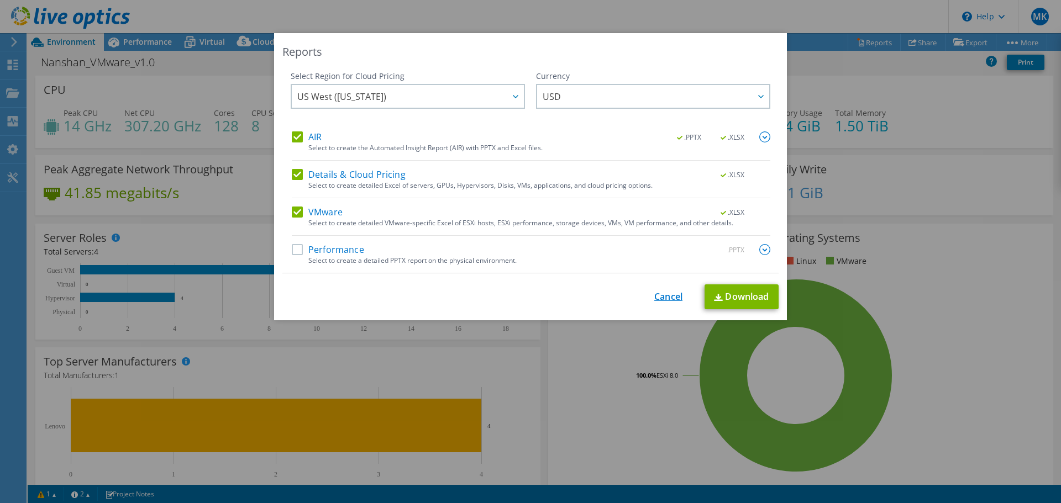
click at [673, 294] on link "Cancel" at bounding box center [668, 297] width 28 height 10
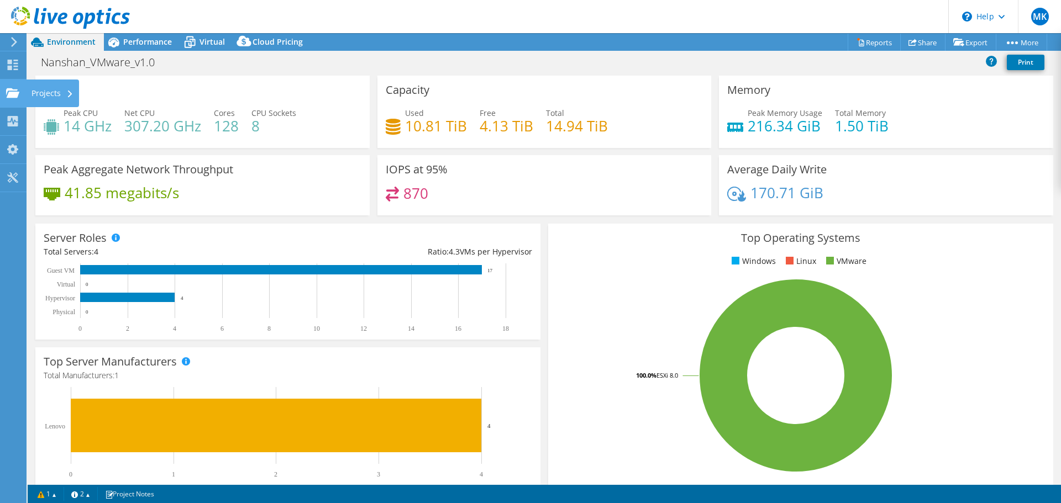
click at [62, 94] on div "Projects" at bounding box center [52, 94] width 53 height 28
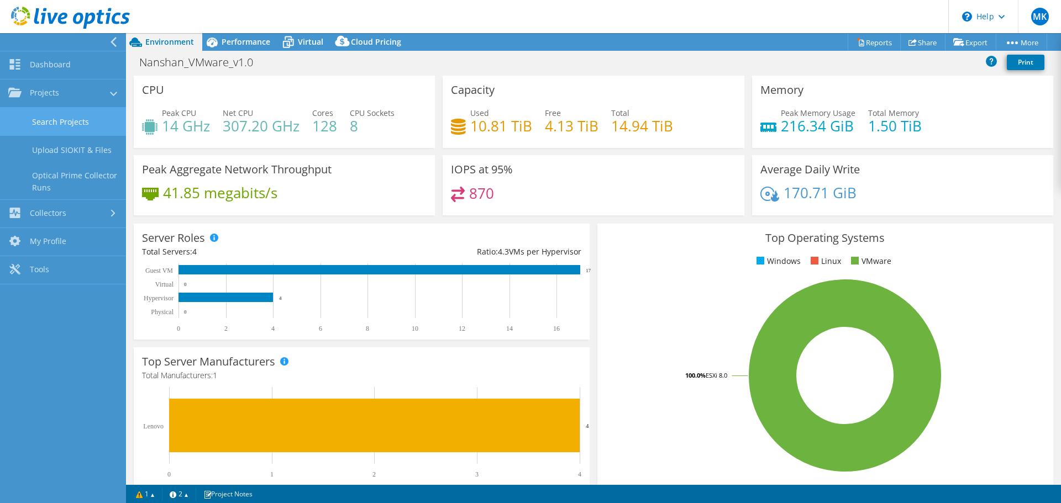
click at [82, 123] on link "Search Projects" at bounding box center [63, 122] width 126 height 28
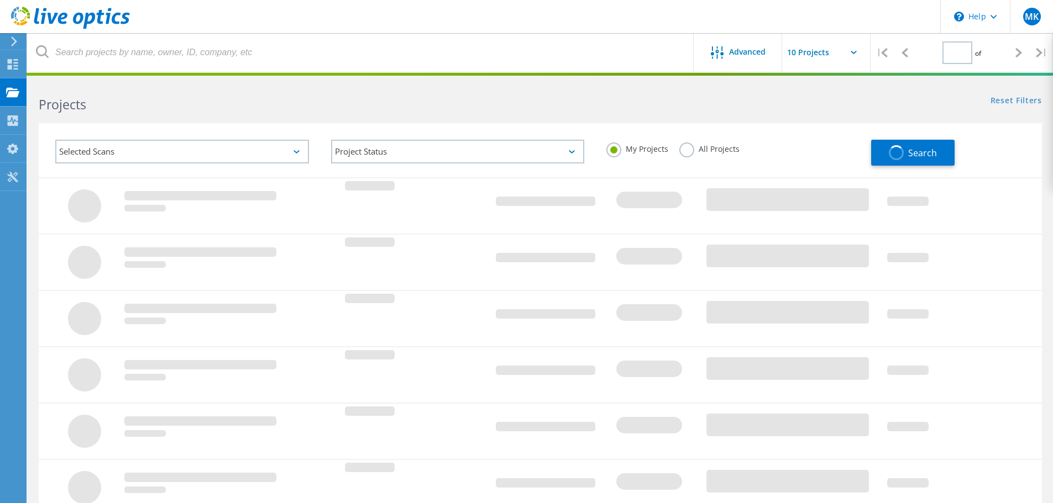
type input "1"
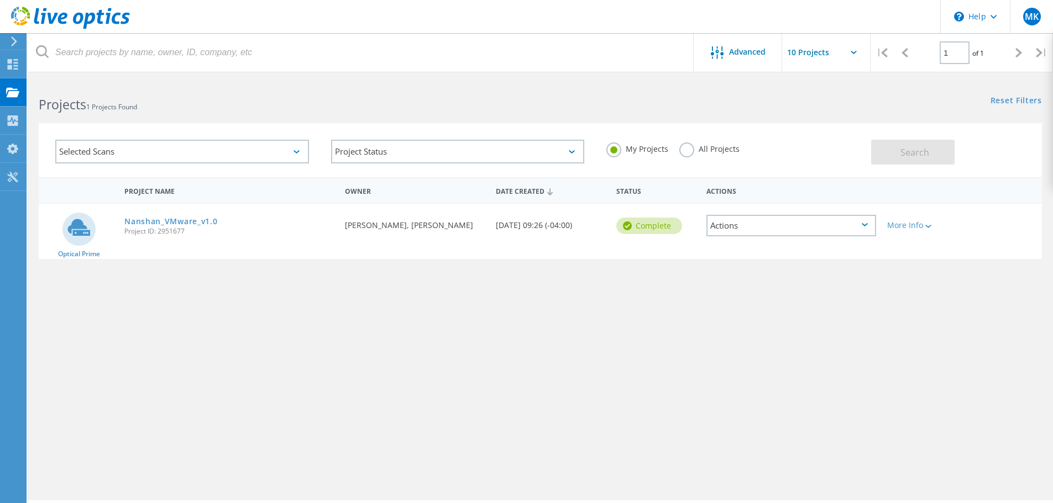
click at [853, 222] on div "Actions" at bounding box center [791, 226] width 170 height 22
click at [727, 237] on div "Share" at bounding box center [790, 234] width 167 height 17
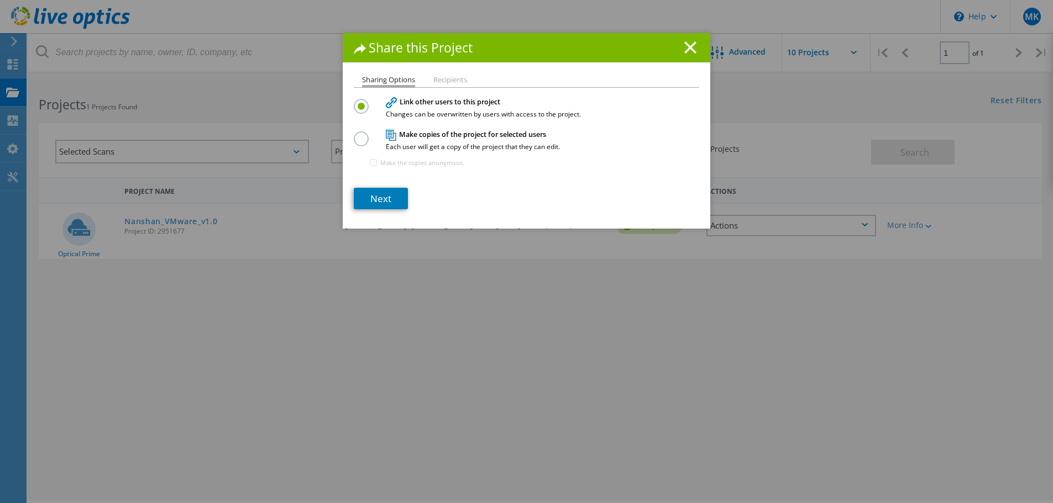
click at [354, 134] on label at bounding box center [363, 133] width 19 height 3
click at [0, 0] on input "radio" at bounding box center [0, 0] width 0 height 0
click at [363, 200] on link "Next" at bounding box center [381, 199] width 54 height 22
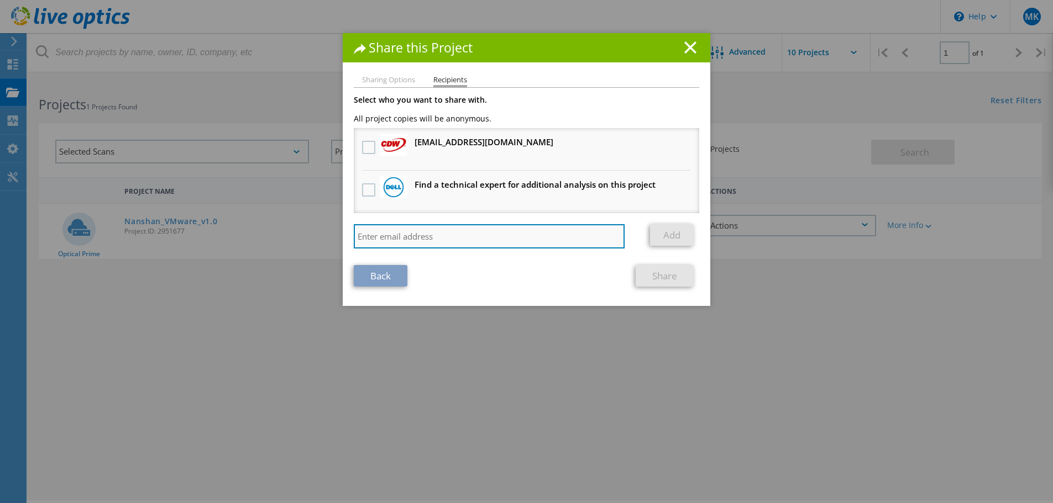
click at [435, 237] on input "search" at bounding box center [489, 236] width 271 height 24
type input "m"
type input "d"
type input "h"
type input "jjenkins@scalecomputing.com"
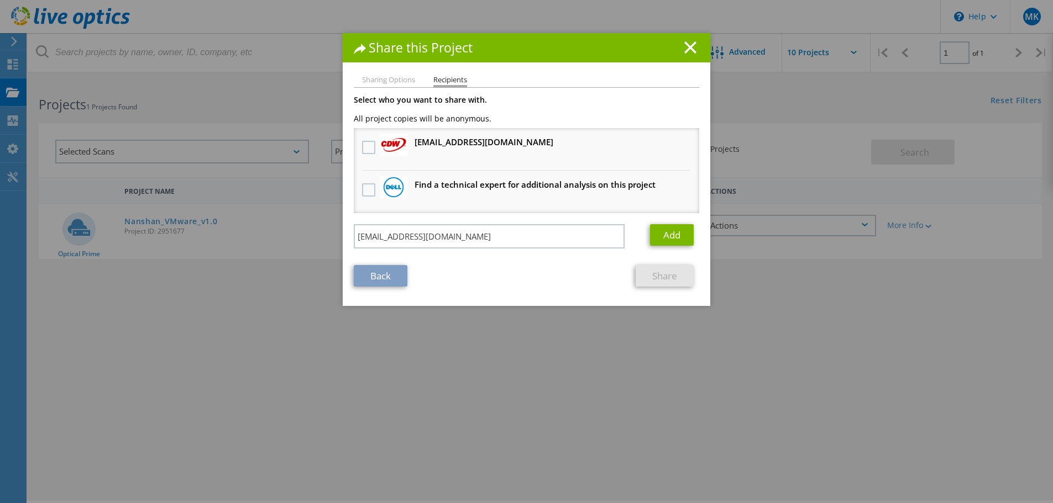
click at [657, 280] on link "Share" at bounding box center [665, 276] width 58 height 22
click at [670, 234] on link "Add" at bounding box center [672, 235] width 44 height 22
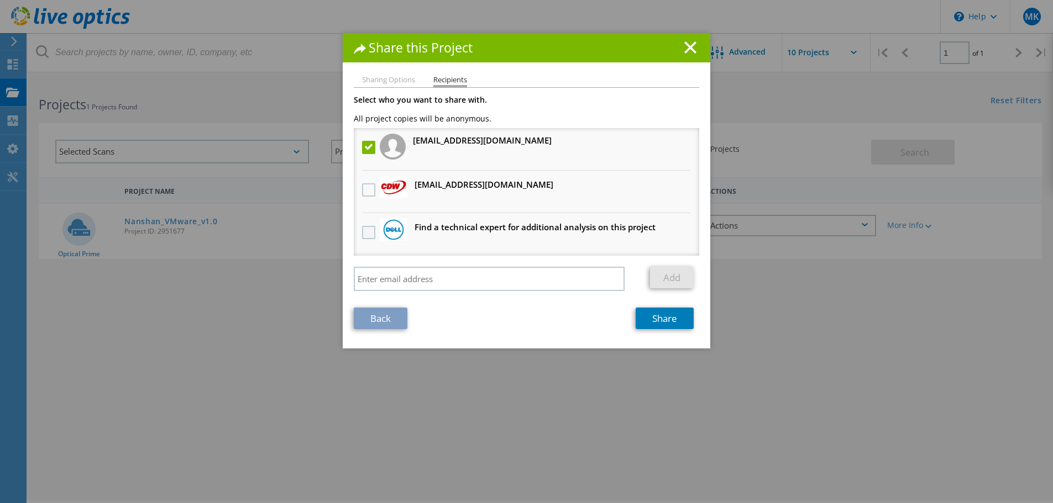
click at [362, 234] on label at bounding box center [370, 232] width 16 height 13
click at [0, 0] on input "checkbox" at bounding box center [0, 0] width 0 height 0
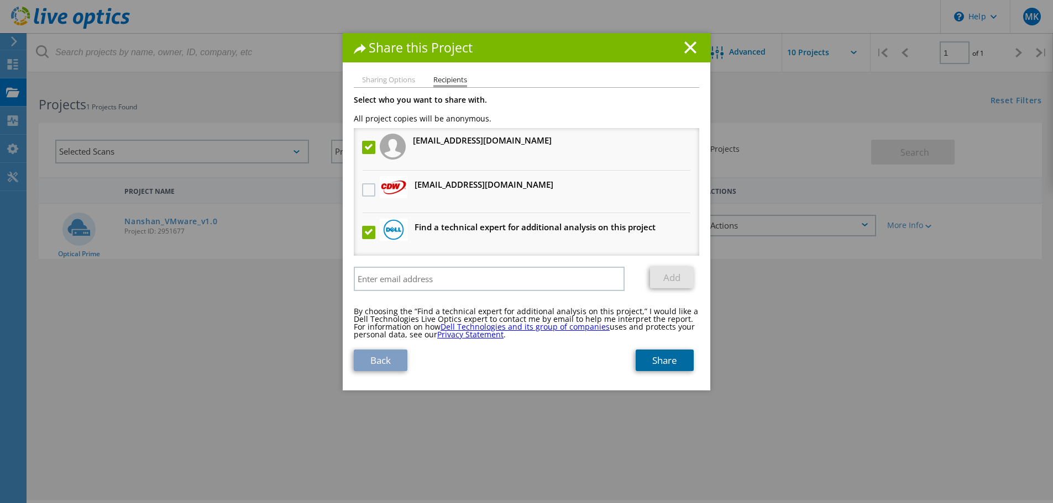
click at [646, 361] on link "Share" at bounding box center [665, 361] width 58 height 22
click at [367, 227] on label at bounding box center [370, 232] width 16 height 13
click at [0, 0] on input "checkbox" at bounding box center [0, 0] width 0 height 0
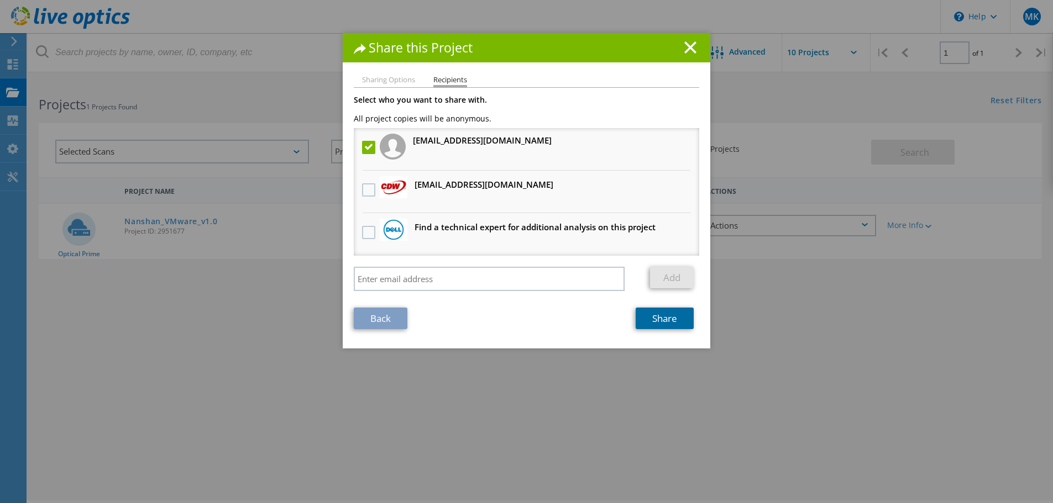
click at [657, 318] on link "Share" at bounding box center [665, 319] width 58 height 22
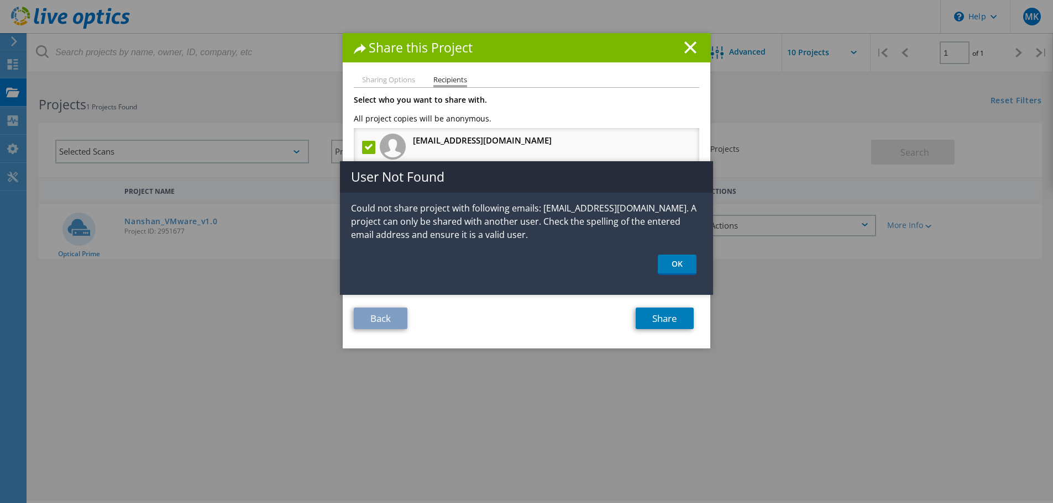
click at [694, 45] on h1 "Share this Project" at bounding box center [526, 47] width 345 height 13
click at [685, 52] on icon at bounding box center [690, 47] width 12 height 12
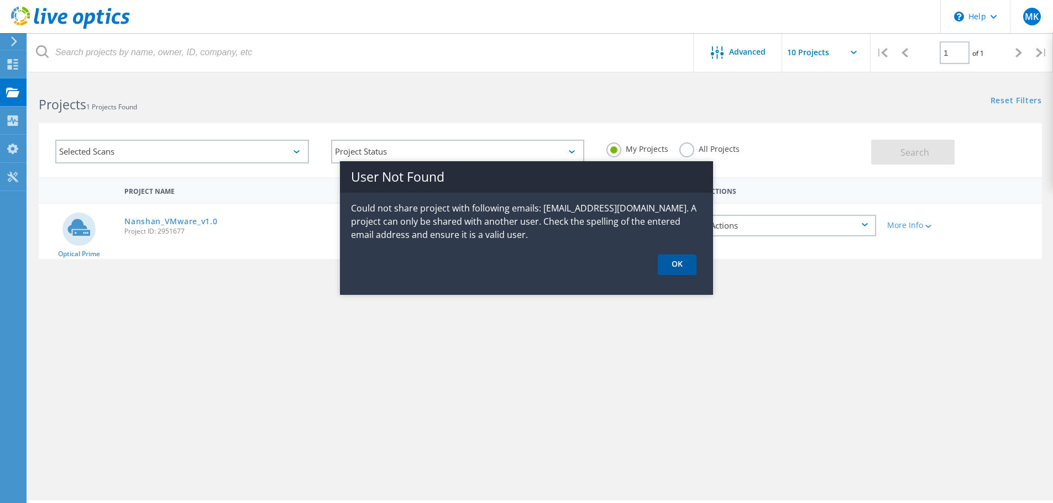
click at [672, 270] on link "OK" at bounding box center [677, 265] width 39 height 20
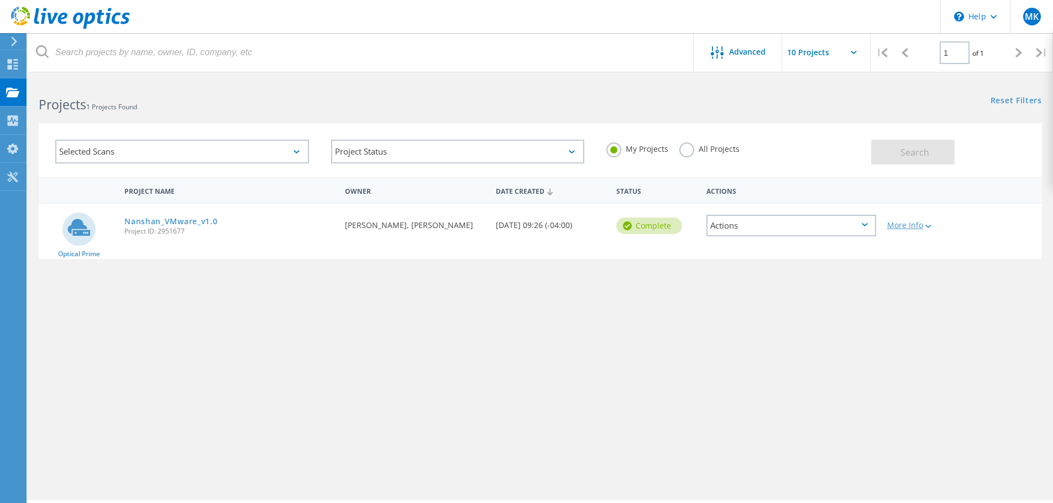
click at [916, 222] on div "More Info" at bounding box center [921, 226] width 69 height 8
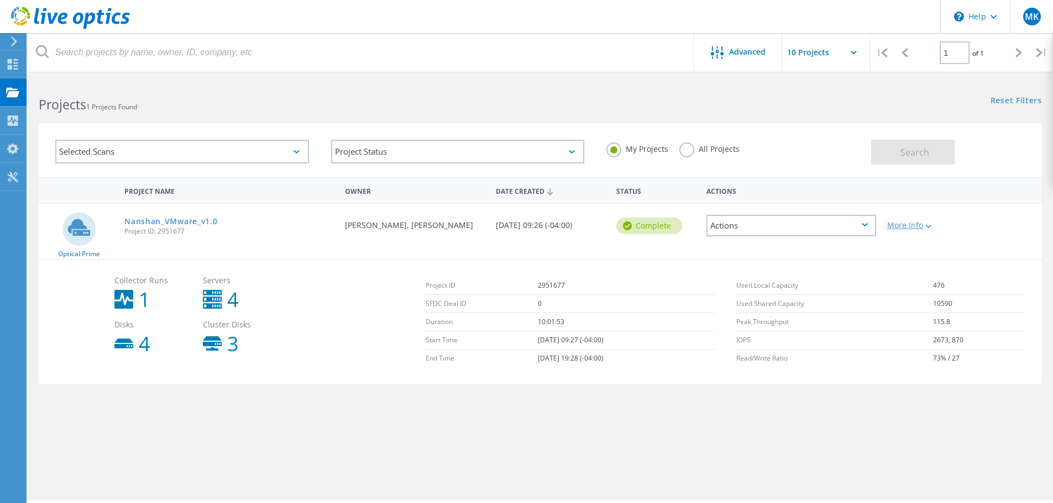
click at [931, 224] on div at bounding box center [927, 226] width 8 height 7
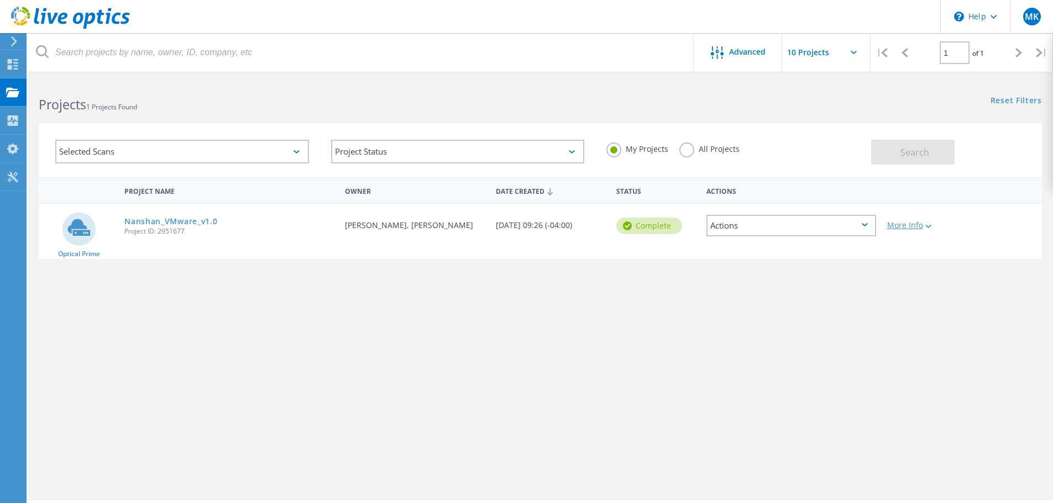
click at [933, 224] on div "More Info" at bounding box center [921, 226] width 69 height 8
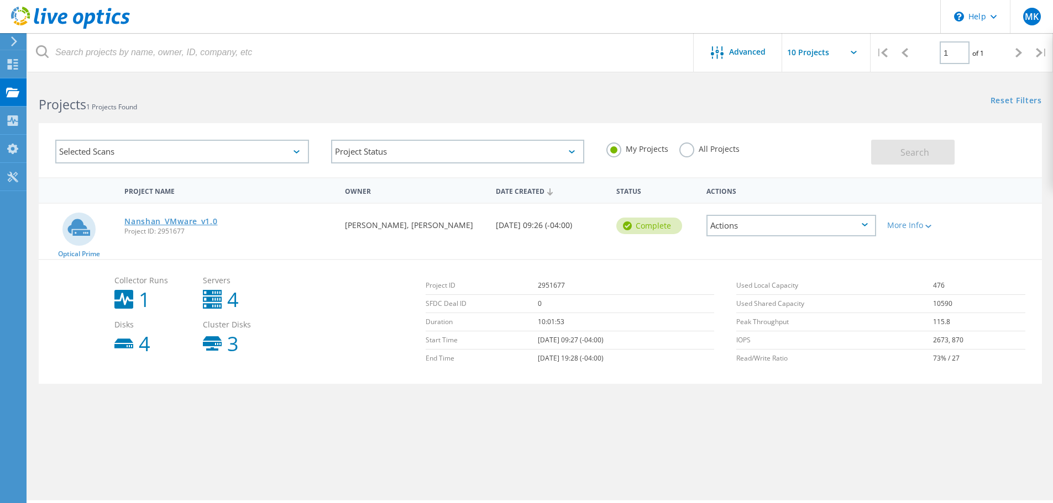
click at [184, 223] on link "Nanshan_VMware_v1.0" at bounding box center [170, 222] width 93 height 8
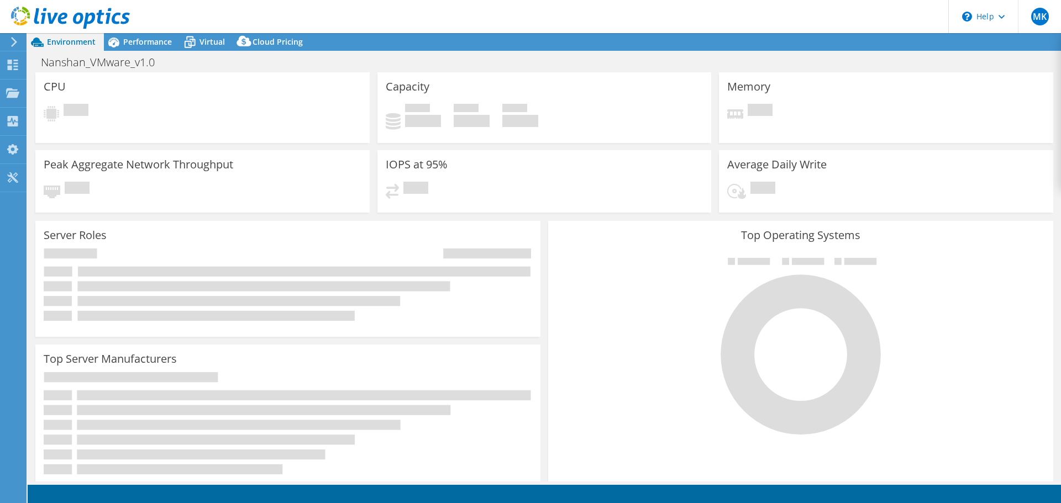
select select "USWest"
select select "USD"
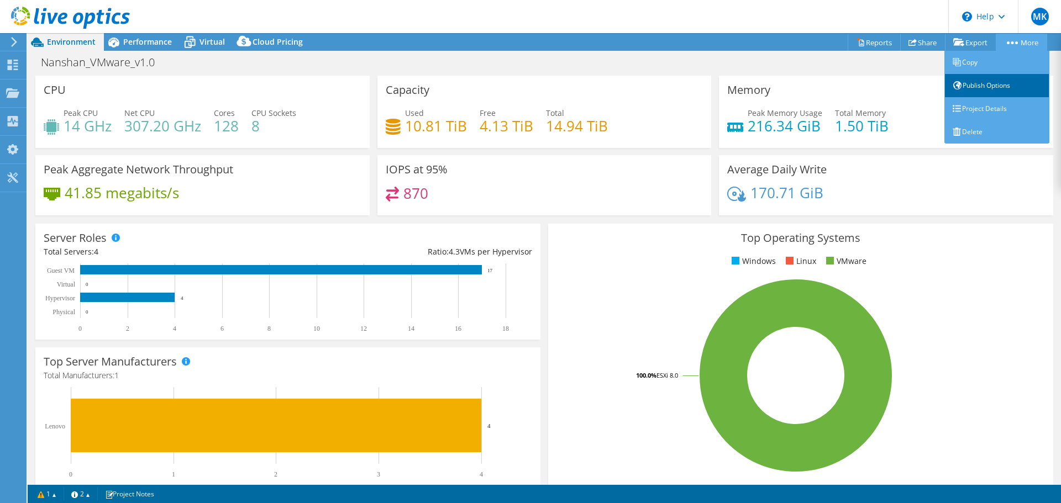
click at [976, 85] on link "Publish Options" at bounding box center [996, 85] width 105 height 23
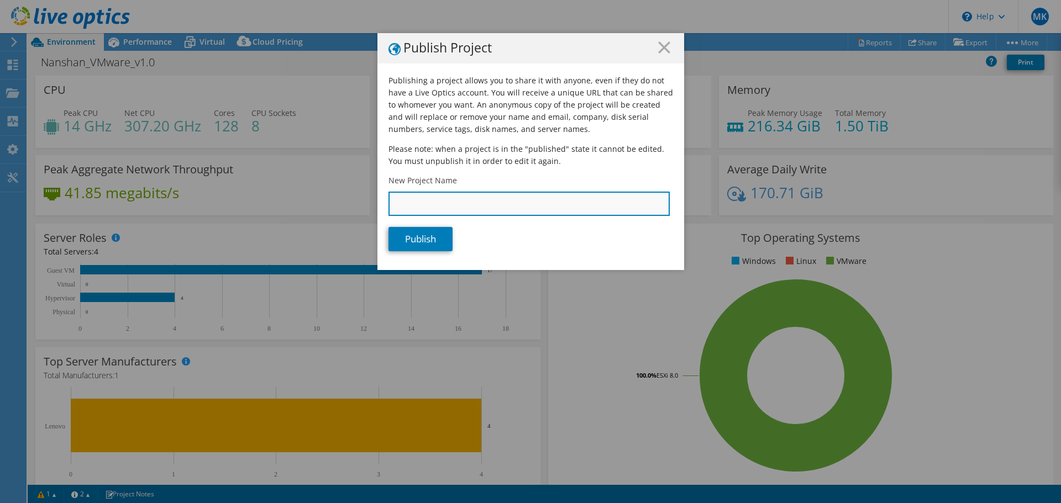
click at [444, 201] on input "New Project Name" at bounding box center [528, 204] width 281 height 24
type input "Nanshan-Scale"
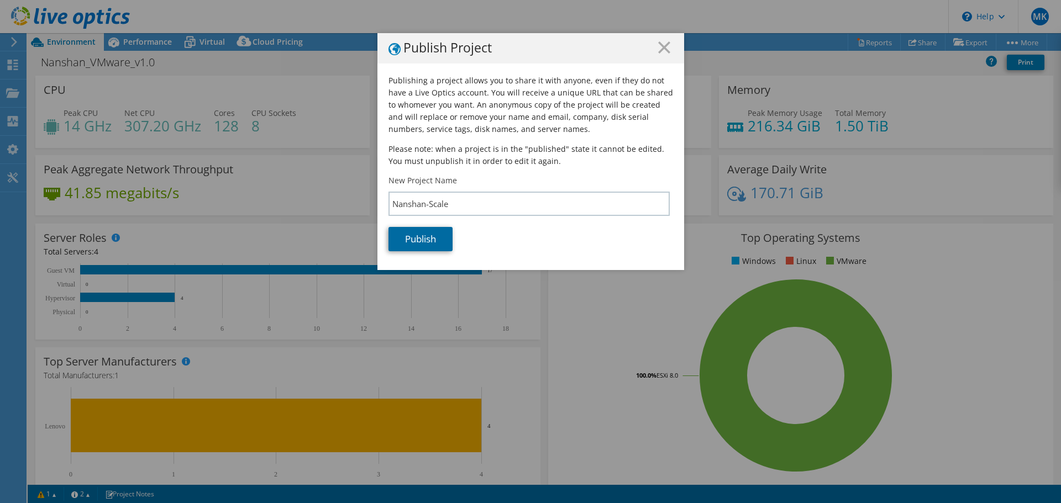
click at [423, 237] on link "Publish" at bounding box center [420, 239] width 64 height 24
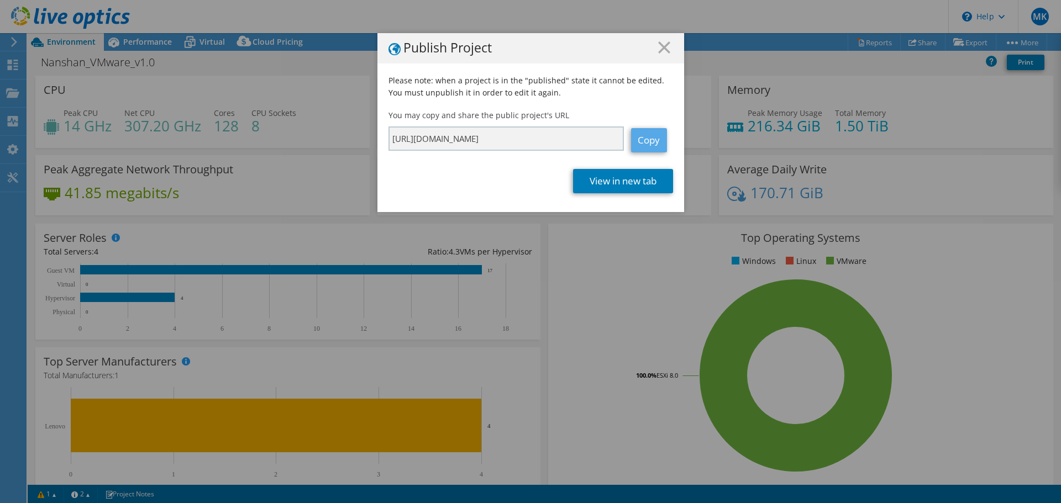
click at [645, 138] on link "Copy" at bounding box center [649, 140] width 36 height 24
click at [645, 139] on link "Copy" at bounding box center [649, 140] width 36 height 24
click at [632, 186] on link "View in new tab" at bounding box center [623, 181] width 100 height 24
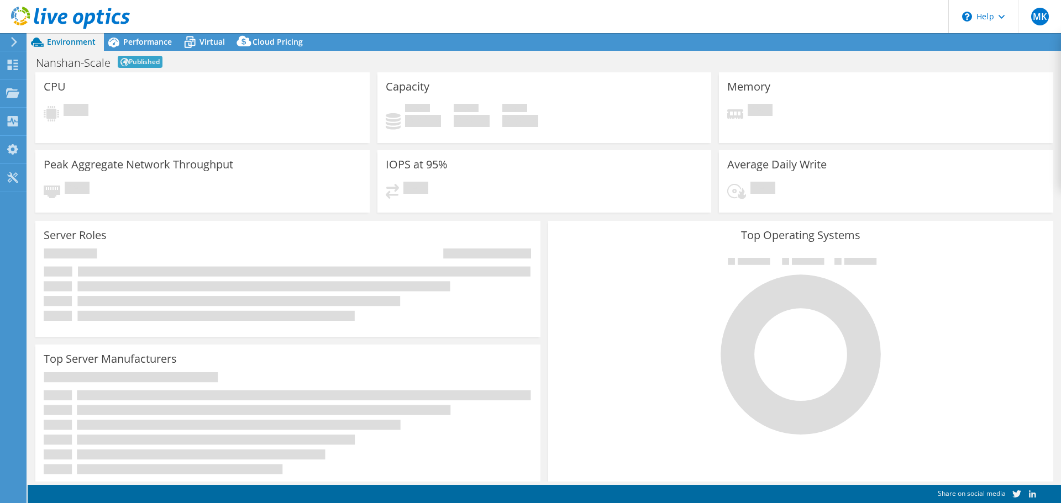
select select "USD"
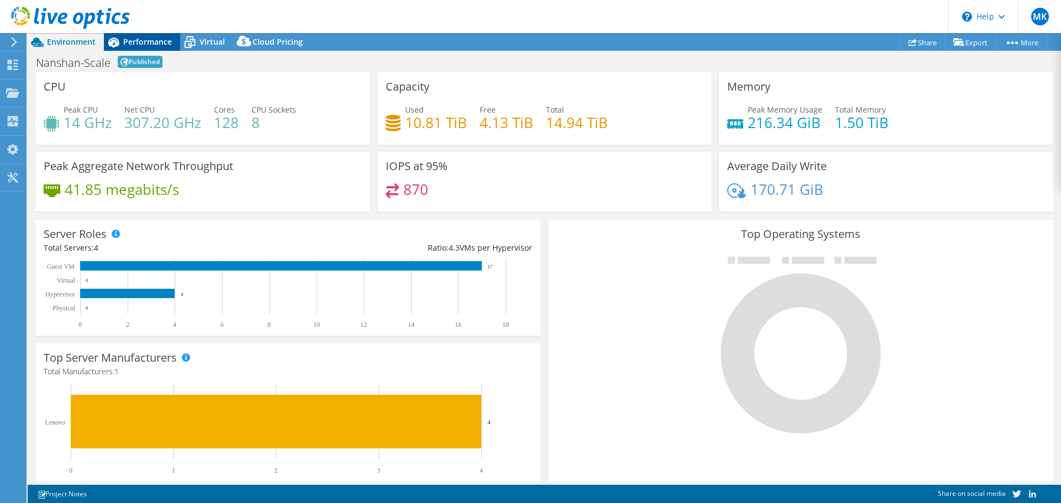
click at [144, 38] on span "Performance" at bounding box center [147, 41] width 49 height 10
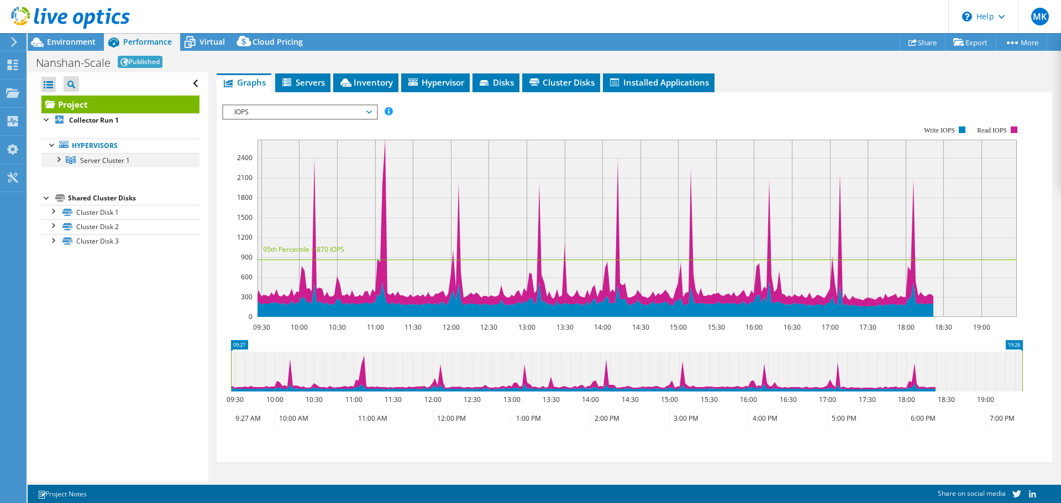
click at [59, 162] on div at bounding box center [57, 158] width 11 height 11
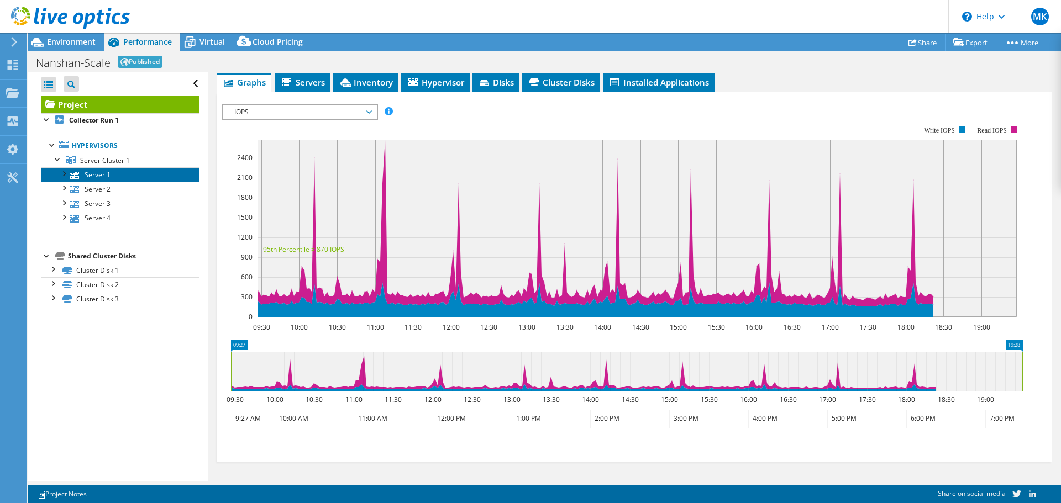
click at [91, 176] on link "Server 1" at bounding box center [120, 174] width 158 height 14
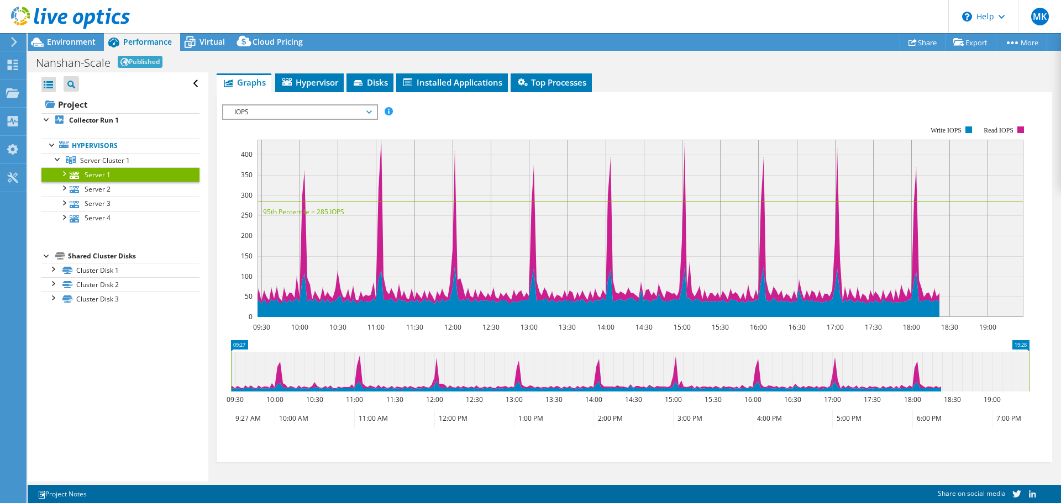
scroll to position [157, 0]
click at [93, 190] on link "Server 2" at bounding box center [120, 189] width 158 height 14
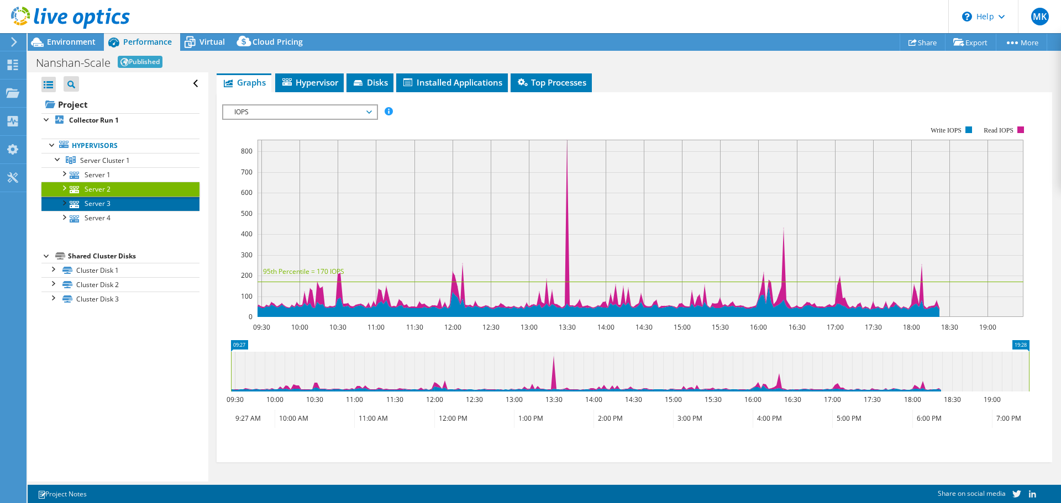
click at [90, 204] on link "Server 3" at bounding box center [120, 204] width 158 height 14
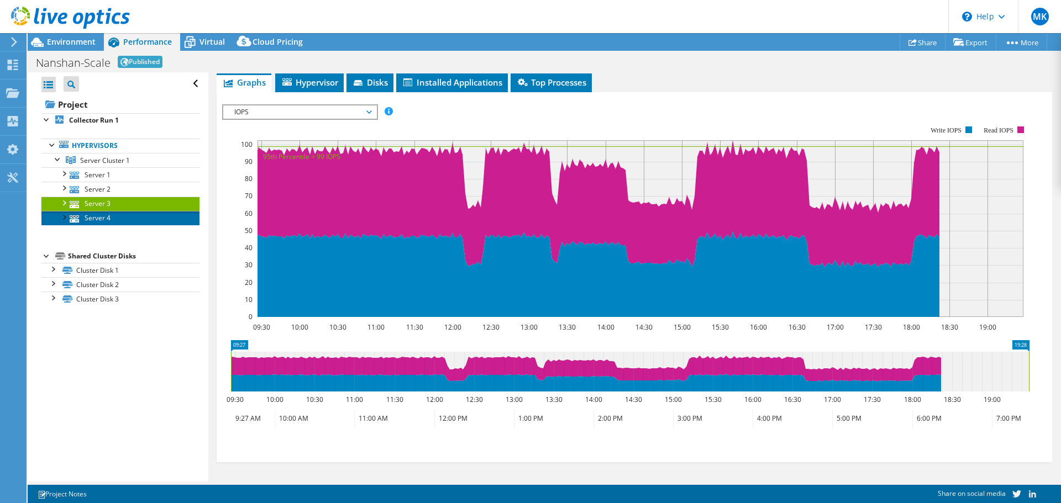
click at [92, 223] on link "Server 4" at bounding box center [120, 218] width 158 height 14
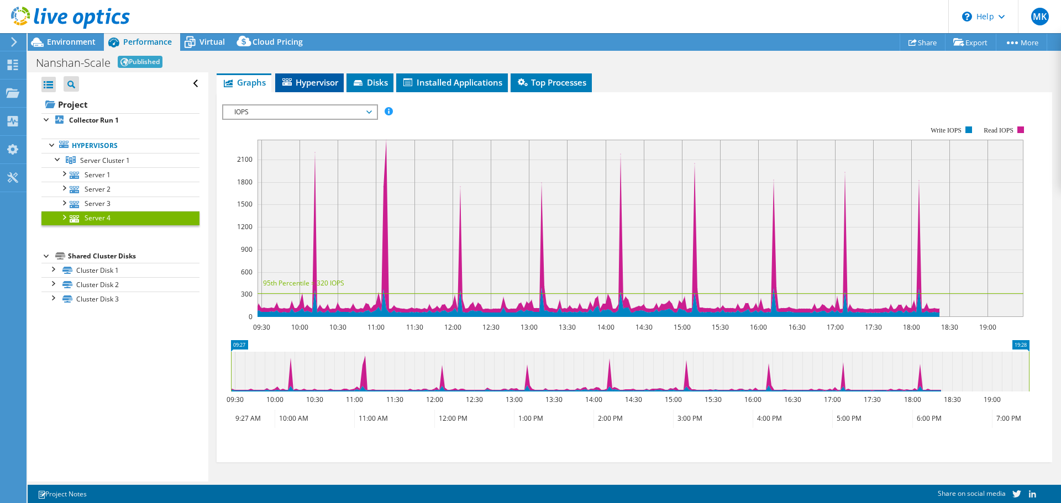
click at [313, 82] on span "Hypervisor" at bounding box center [309, 82] width 57 height 11
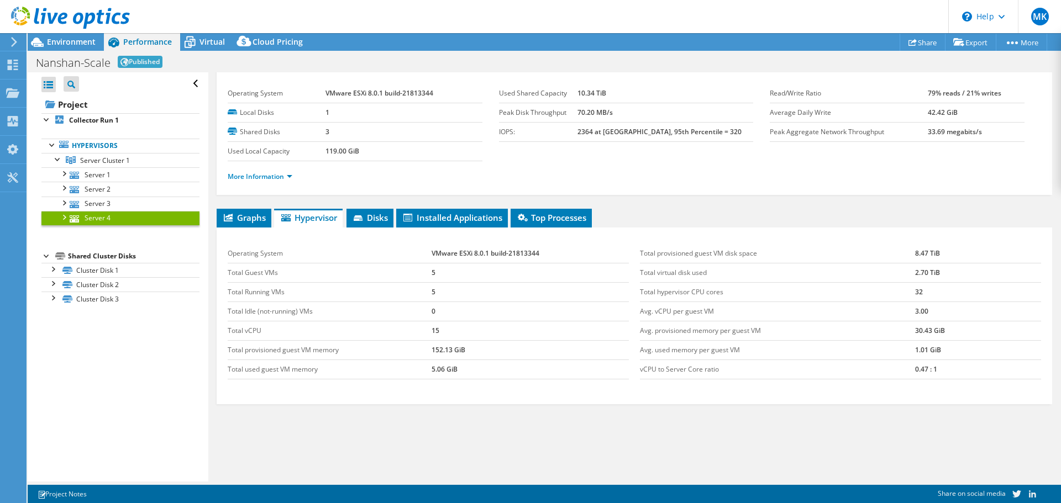
scroll to position [0, 0]
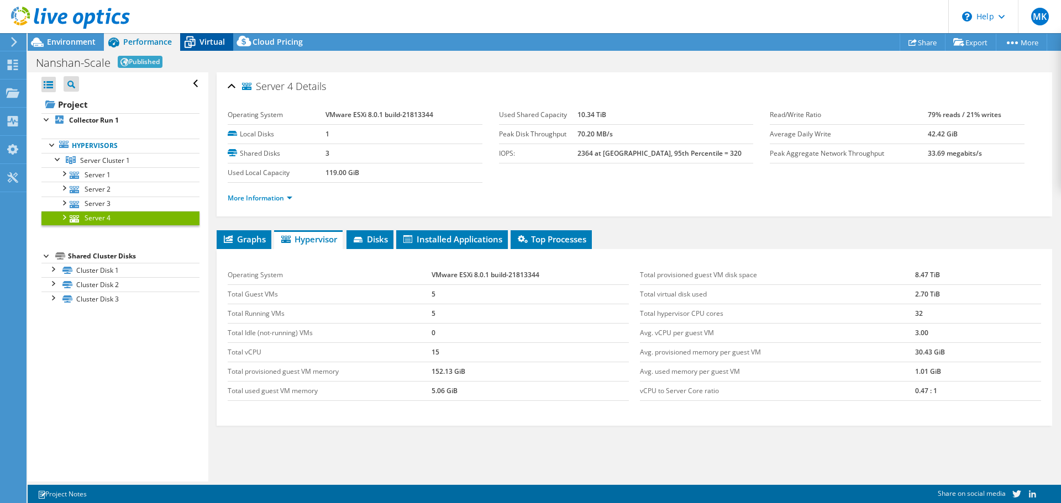
click at [202, 41] on span "Virtual" at bounding box center [211, 41] width 25 height 10
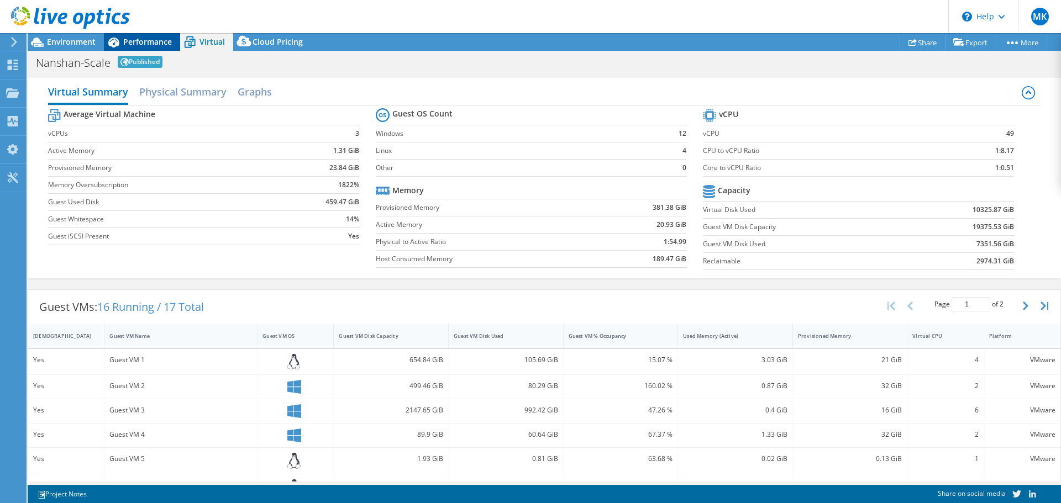
click at [161, 37] on span "Performance" at bounding box center [147, 41] width 49 height 10
